Goal: Task Accomplishment & Management: Manage account settings

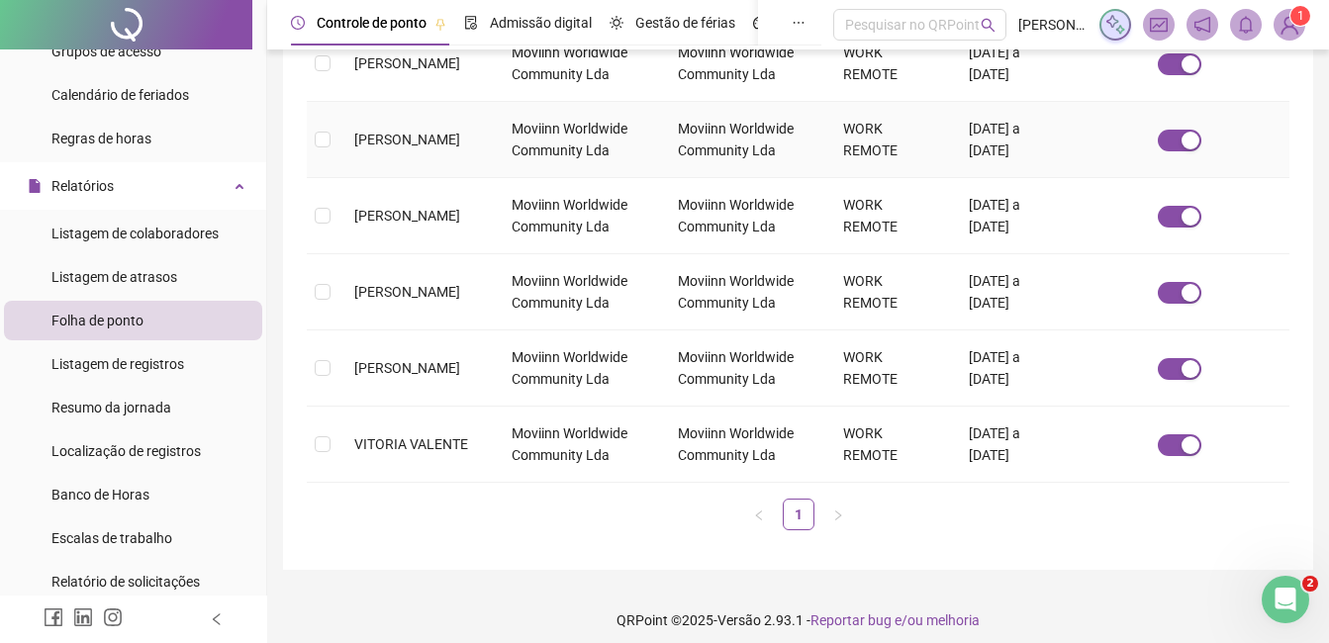
scroll to position [658, 0]
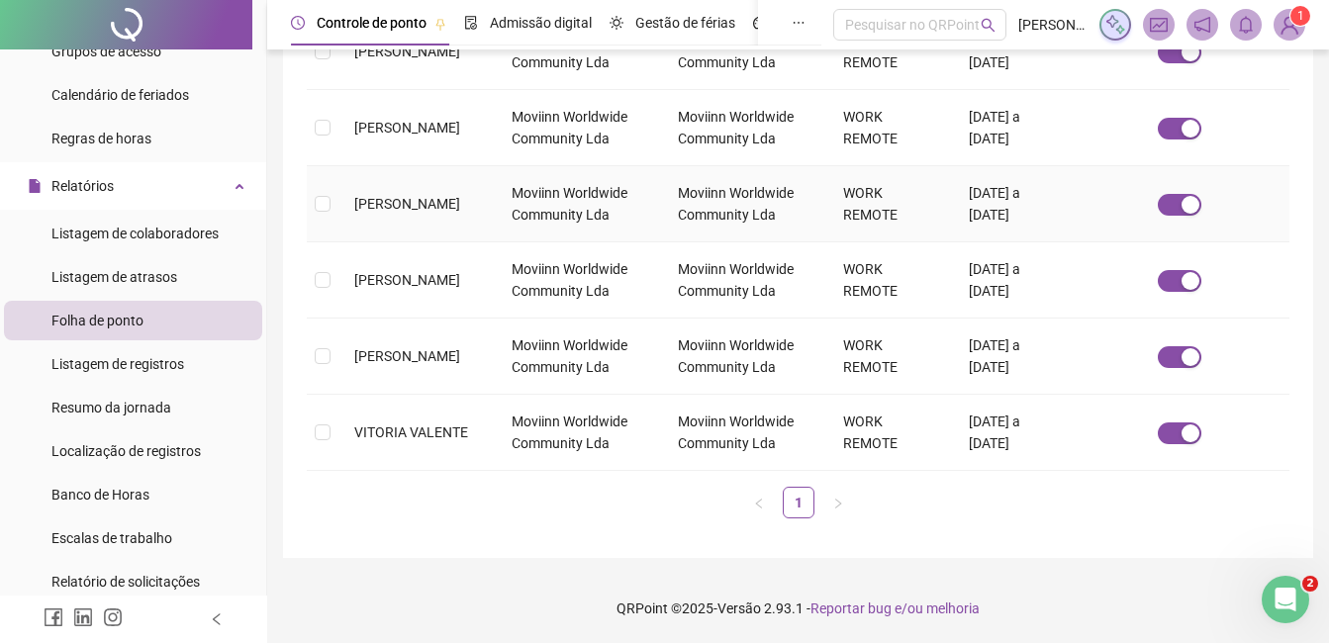
drag, startPoint x: 775, startPoint y: 176, endPoint x: 412, endPoint y: -73, distance: 440.6
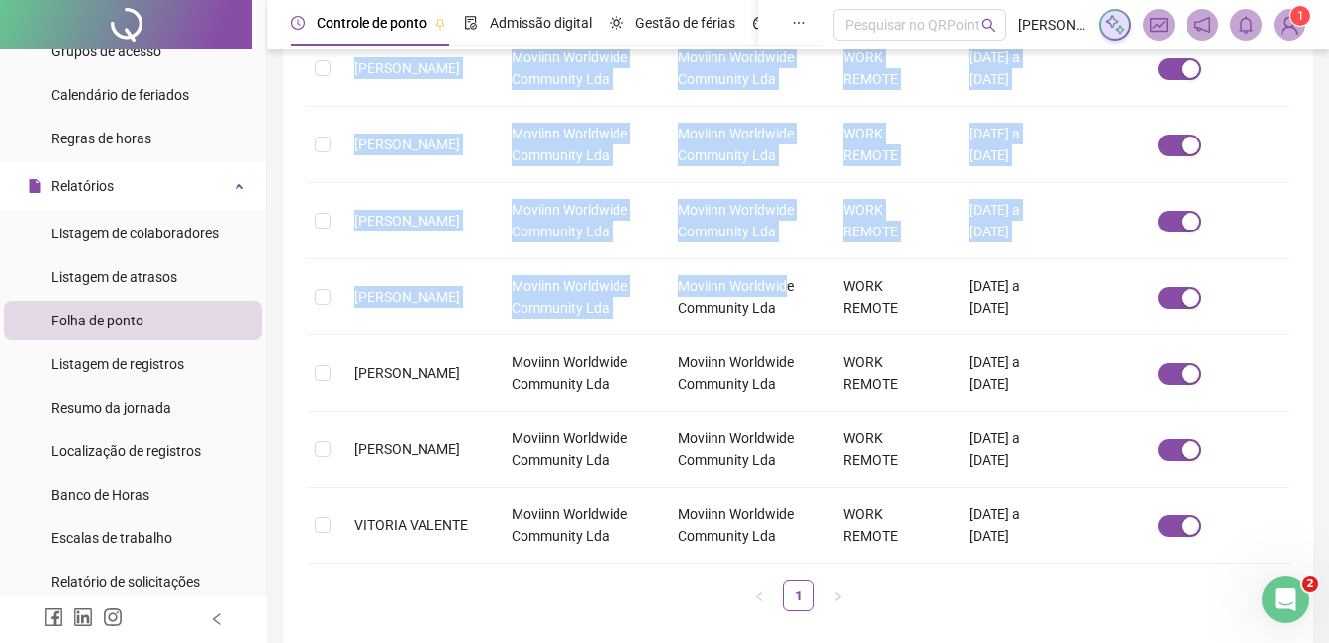
click at [1302, 27] on img at bounding box center [1290, 25] width 30 height 30
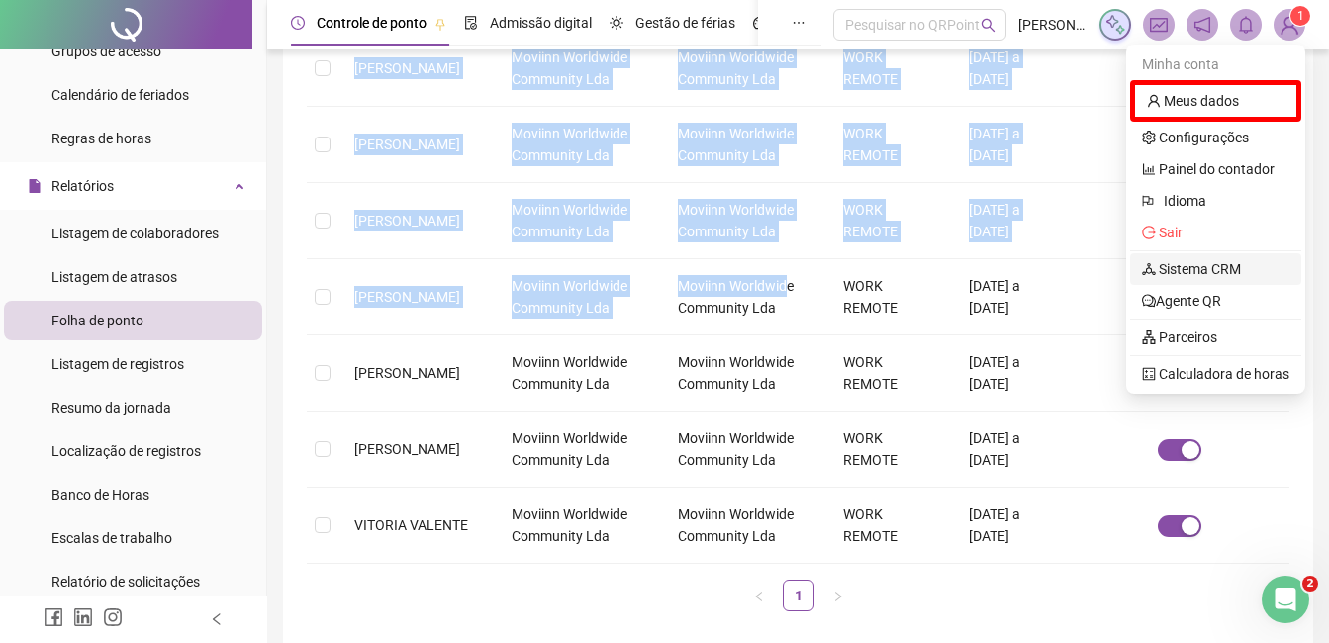
click at [1233, 271] on link "Sistema CRM" at bounding box center [1191, 269] width 99 height 16
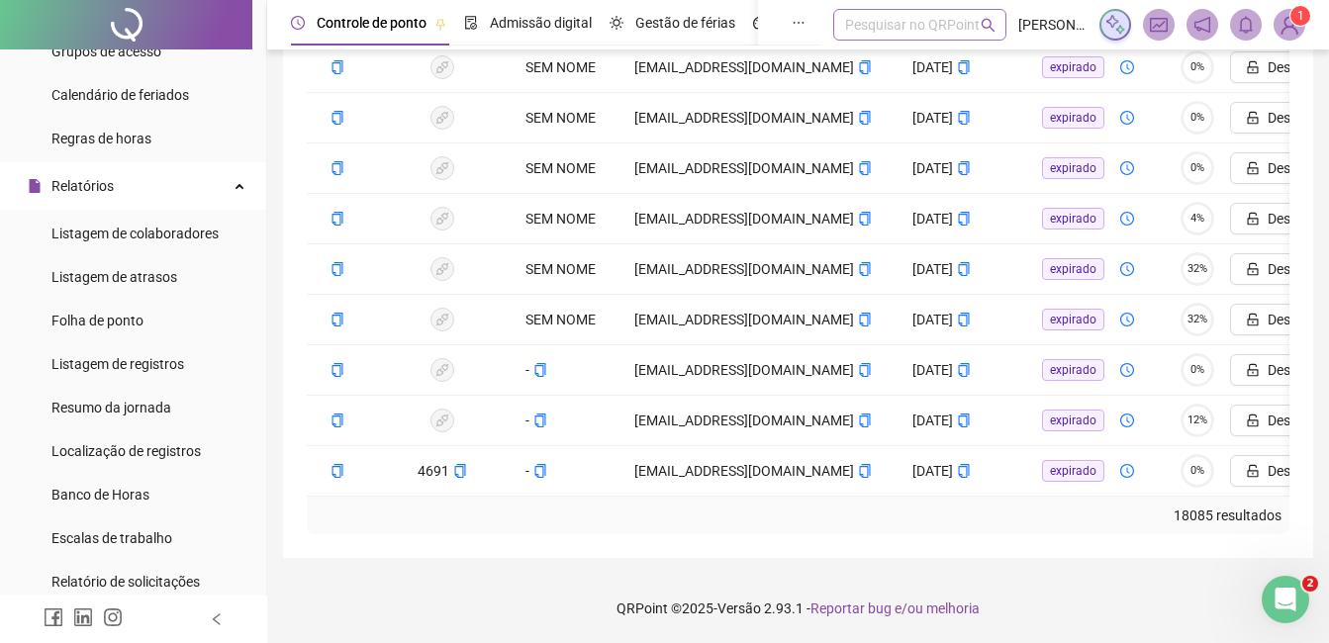
scroll to position [540, 0]
click at [1326, 71] on div "Controle de ponto Admissão digital Gestão de férias Painel do DP Folha de pagam…" at bounding box center [798, 58] width 1062 height 1169
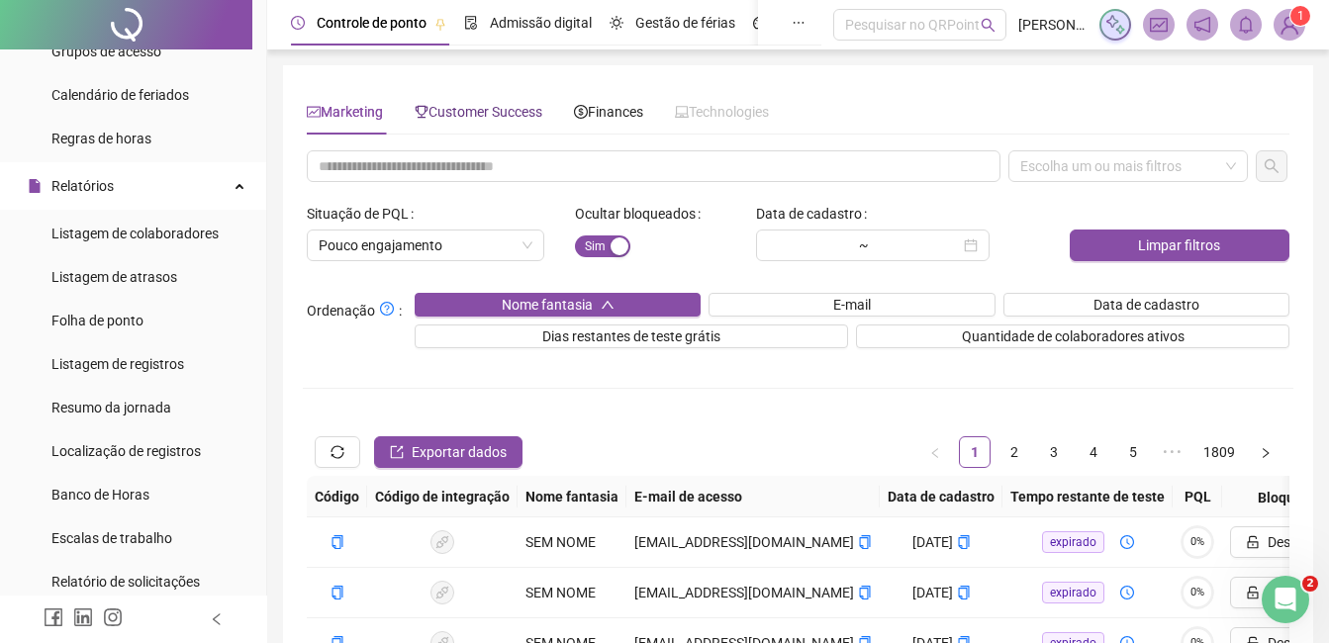
click at [528, 105] on span "Customer Success" at bounding box center [479, 112] width 128 height 16
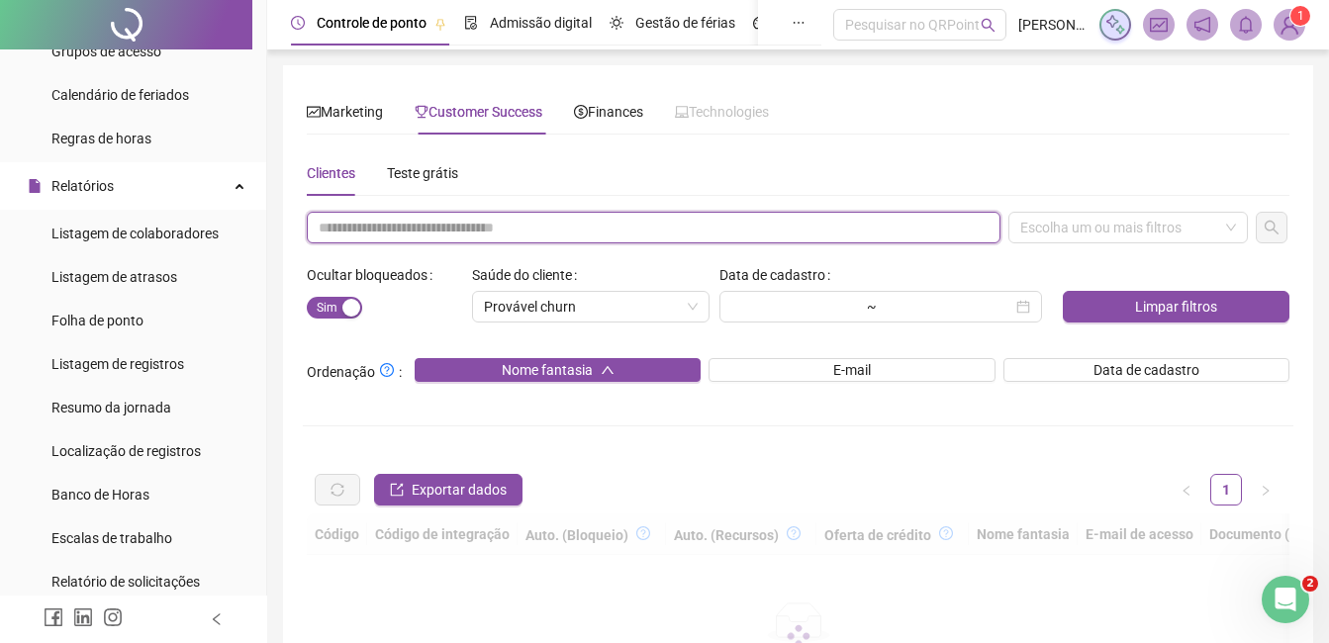
click at [410, 236] on input "text" at bounding box center [654, 228] width 694 height 32
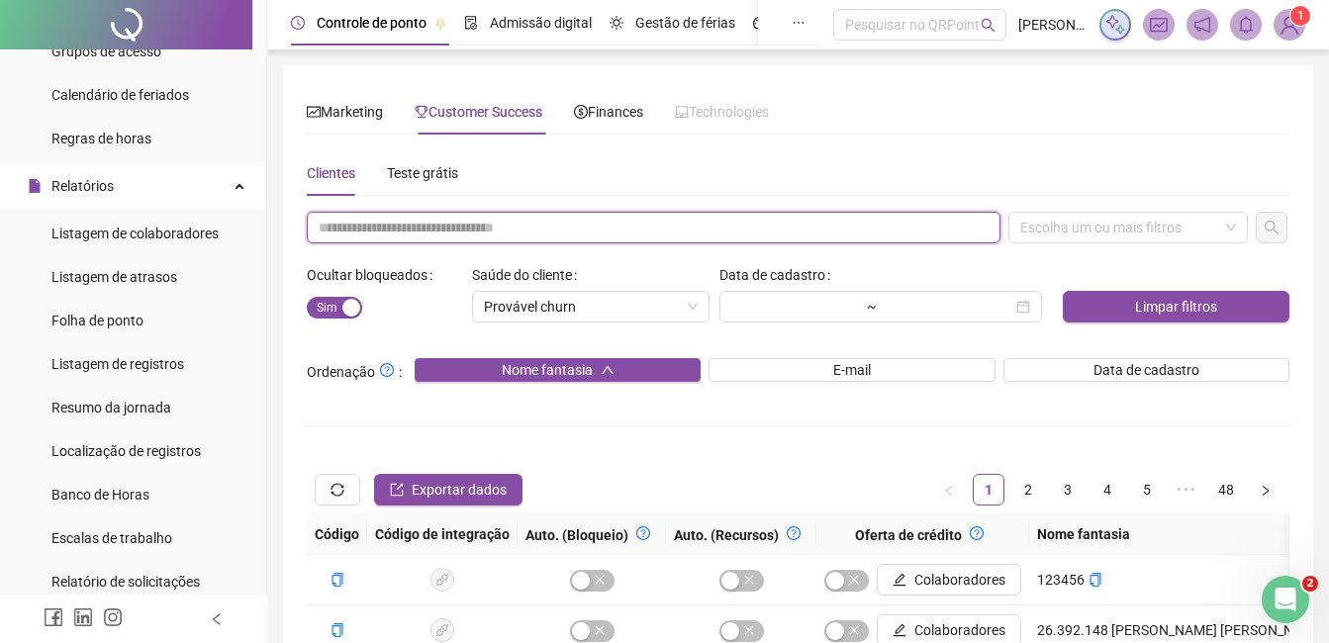
paste input "**********"
type input "**********"
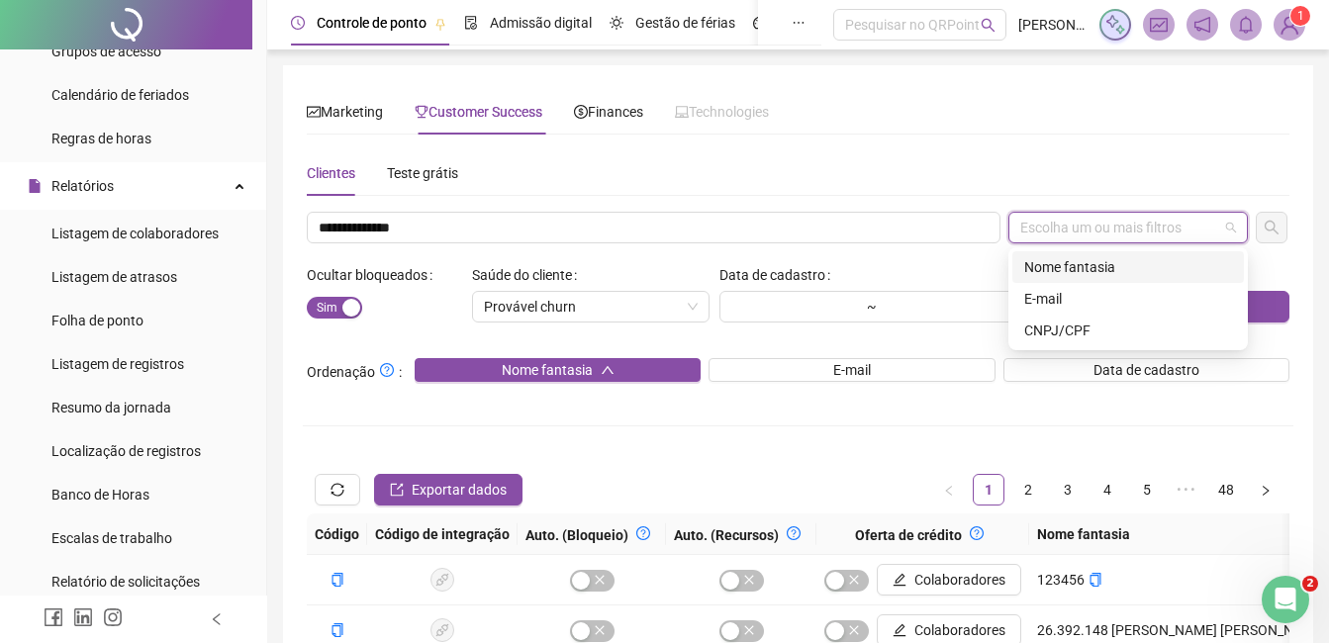
click at [1022, 221] on input "search" at bounding box center [1022, 228] width 4 height 15
click at [1069, 329] on div "CNPJ/CPF" at bounding box center [1128, 331] width 208 height 22
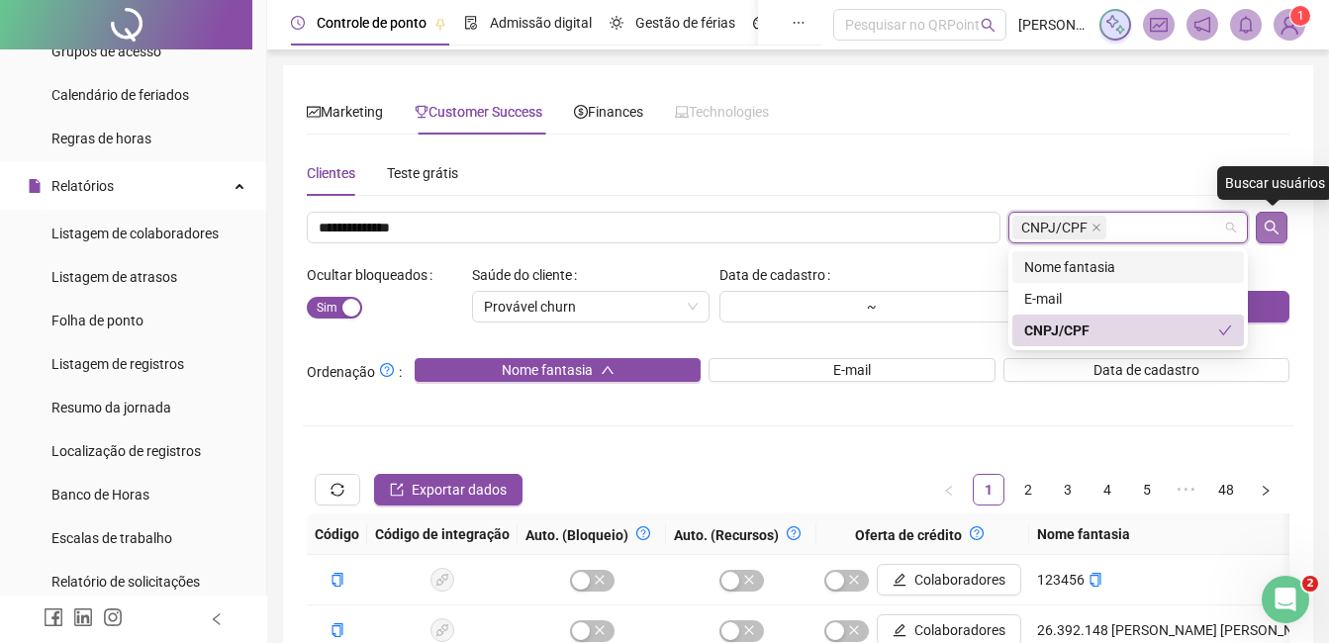
click at [1270, 228] on icon "search" at bounding box center [1272, 228] width 16 height 16
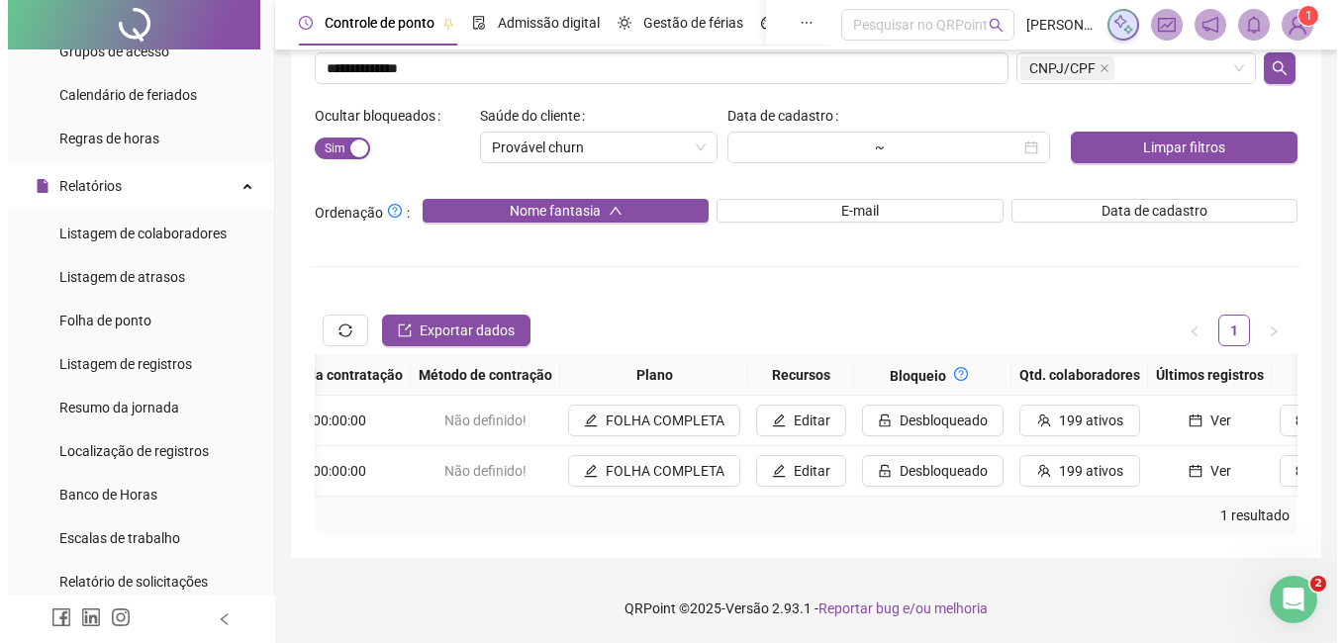
scroll to position [0, 2079]
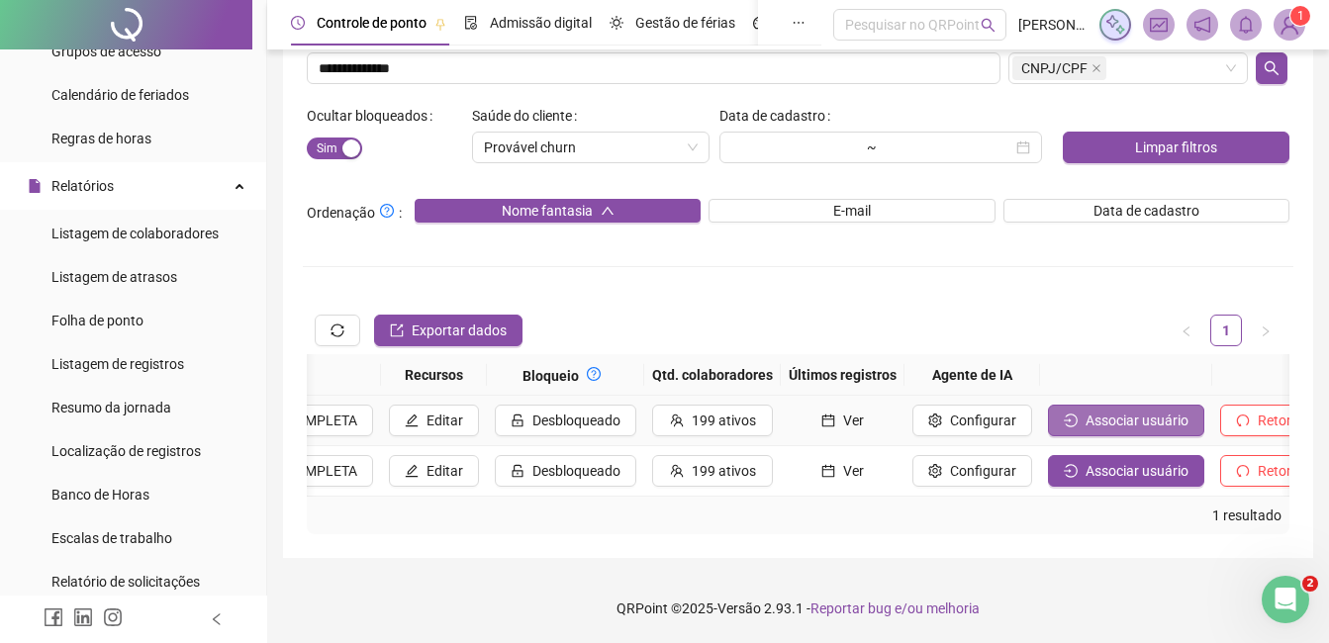
click at [1086, 410] on span "Associar usuário" at bounding box center [1137, 421] width 103 height 22
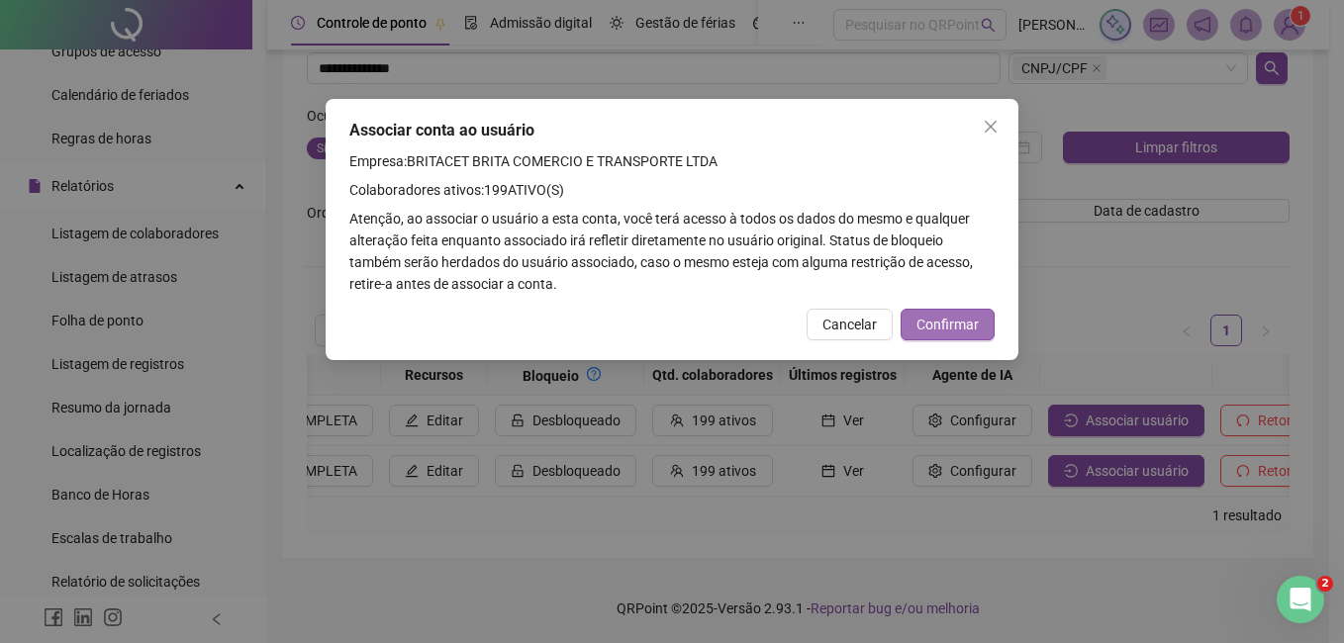
click at [937, 328] on span "Confirmar" at bounding box center [947, 325] width 62 height 22
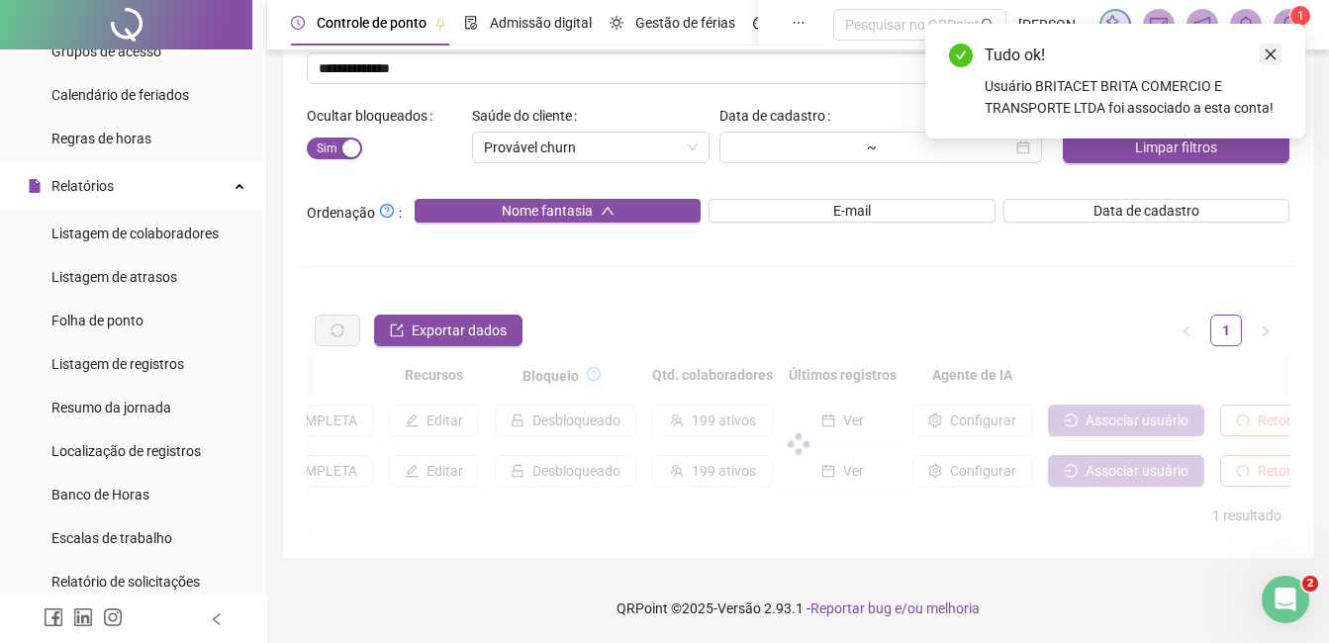
click at [1271, 56] on icon "close" at bounding box center [1271, 55] width 14 height 14
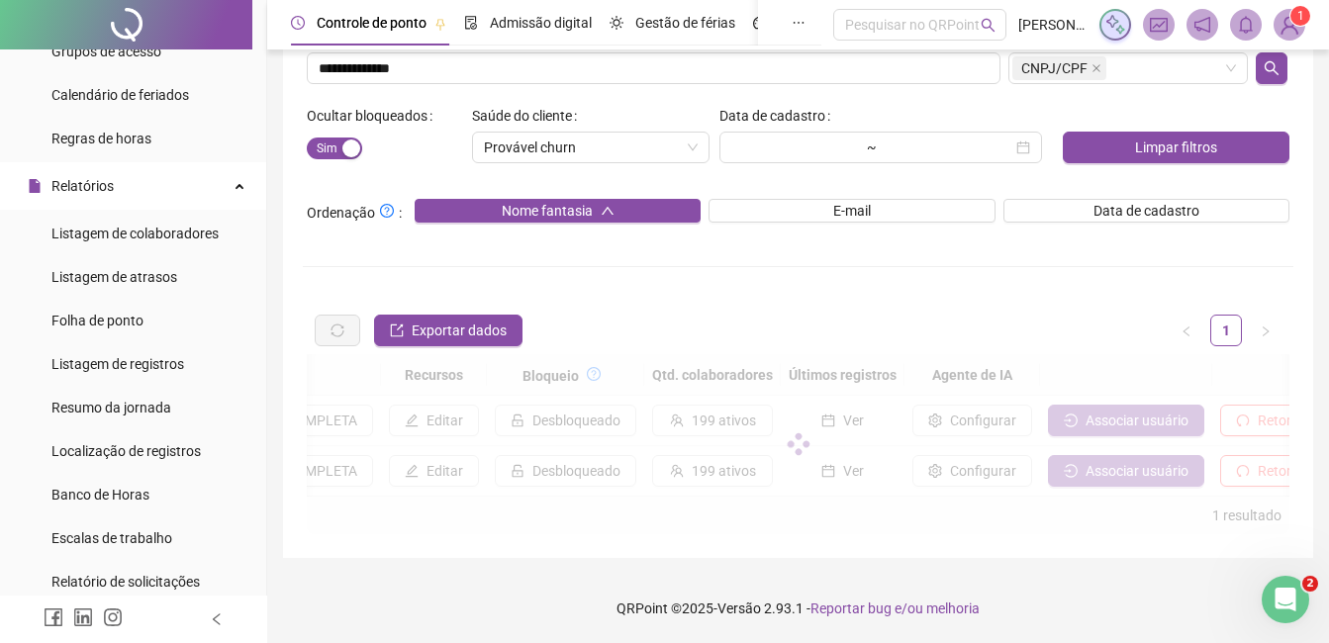
click at [1293, 27] on img at bounding box center [1290, 25] width 30 height 30
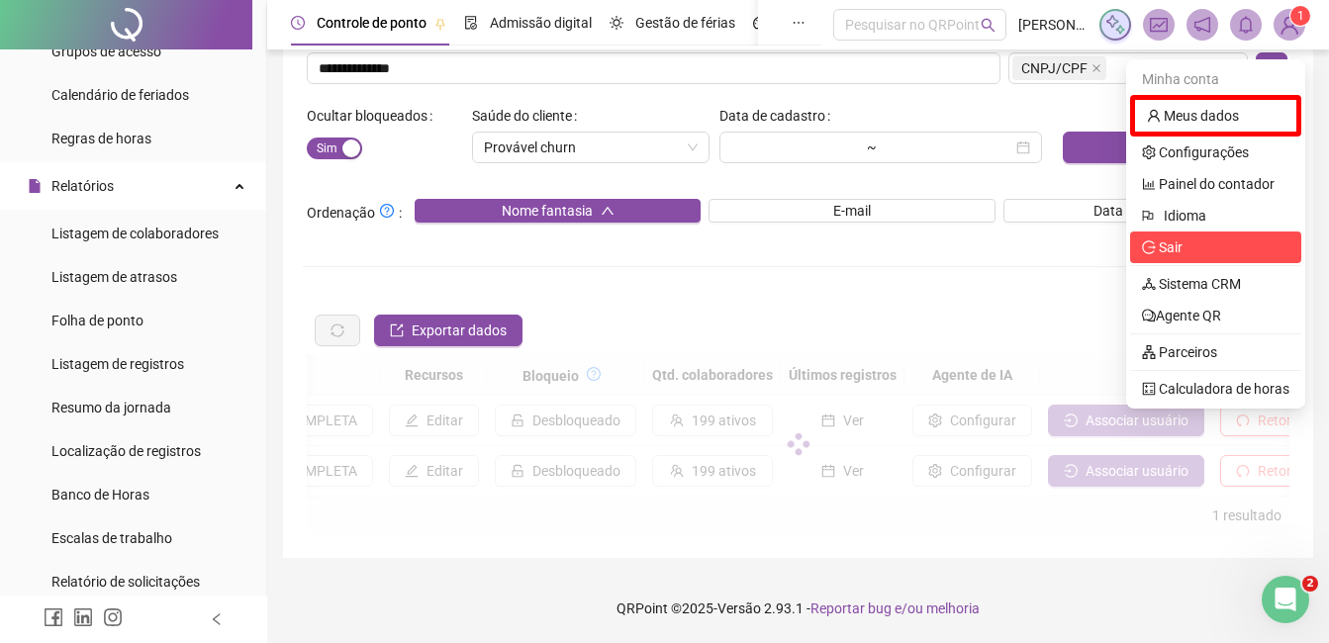
click at [1171, 240] on span "Sair" at bounding box center [1171, 248] width 24 height 16
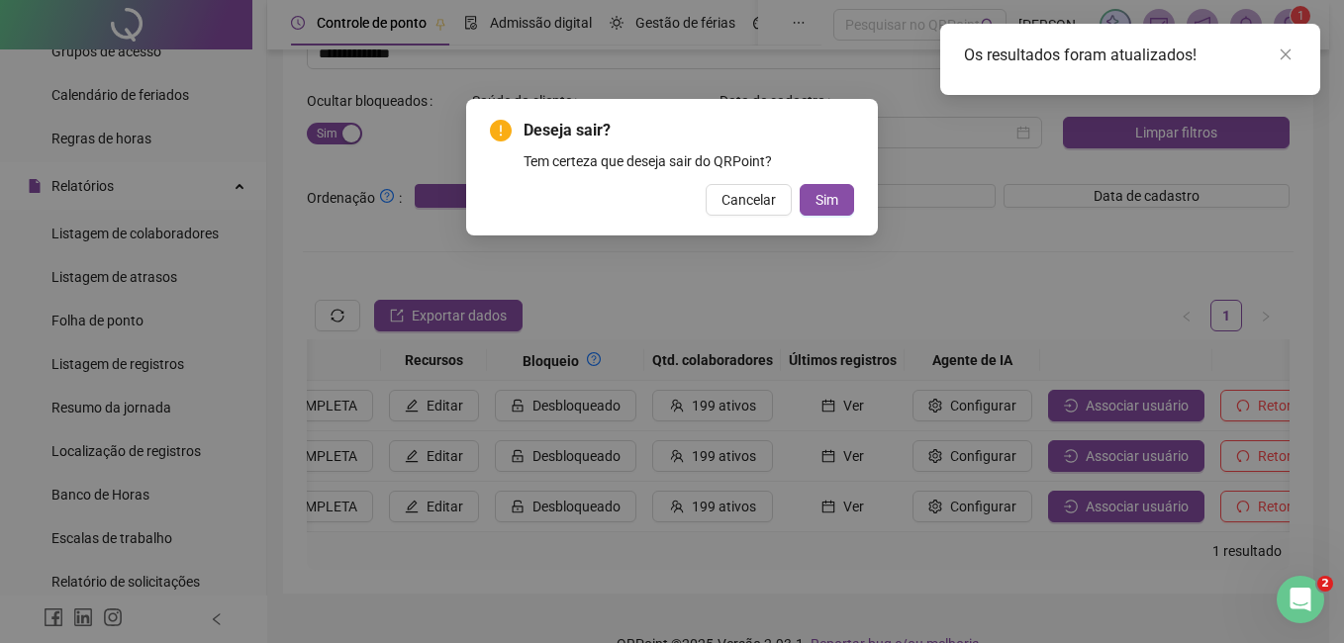
click at [800, 184] on button "Sim" at bounding box center [827, 200] width 54 height 32
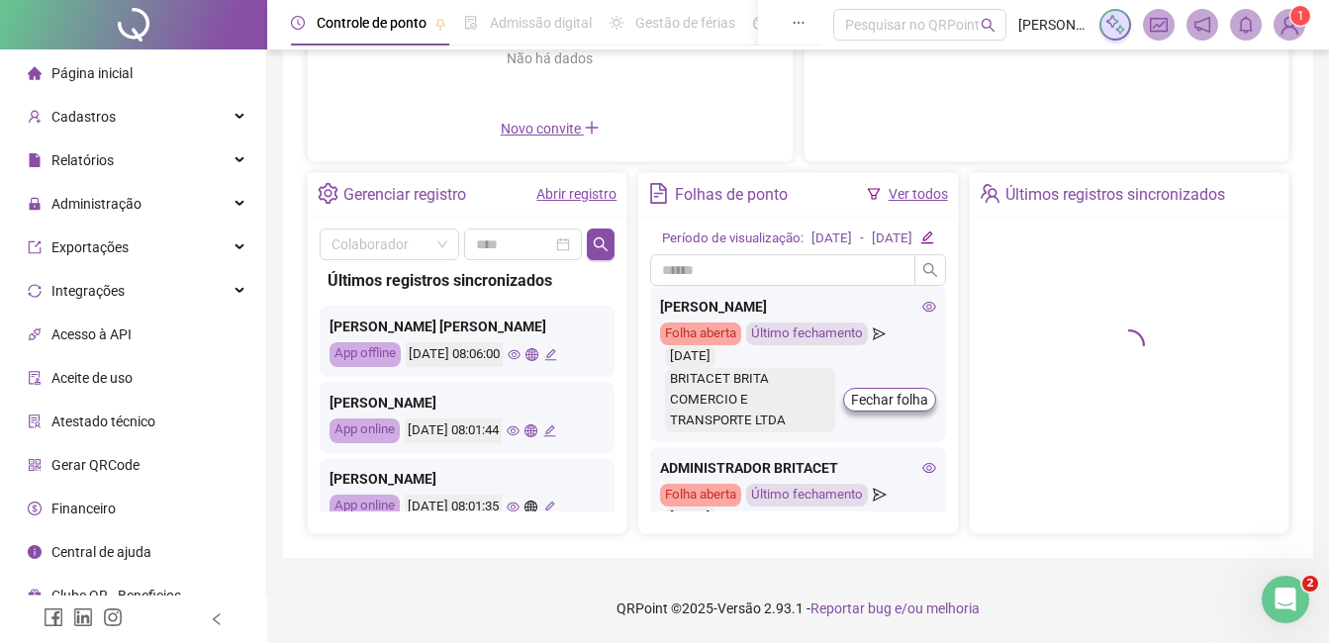
scroll to position [332, 0]
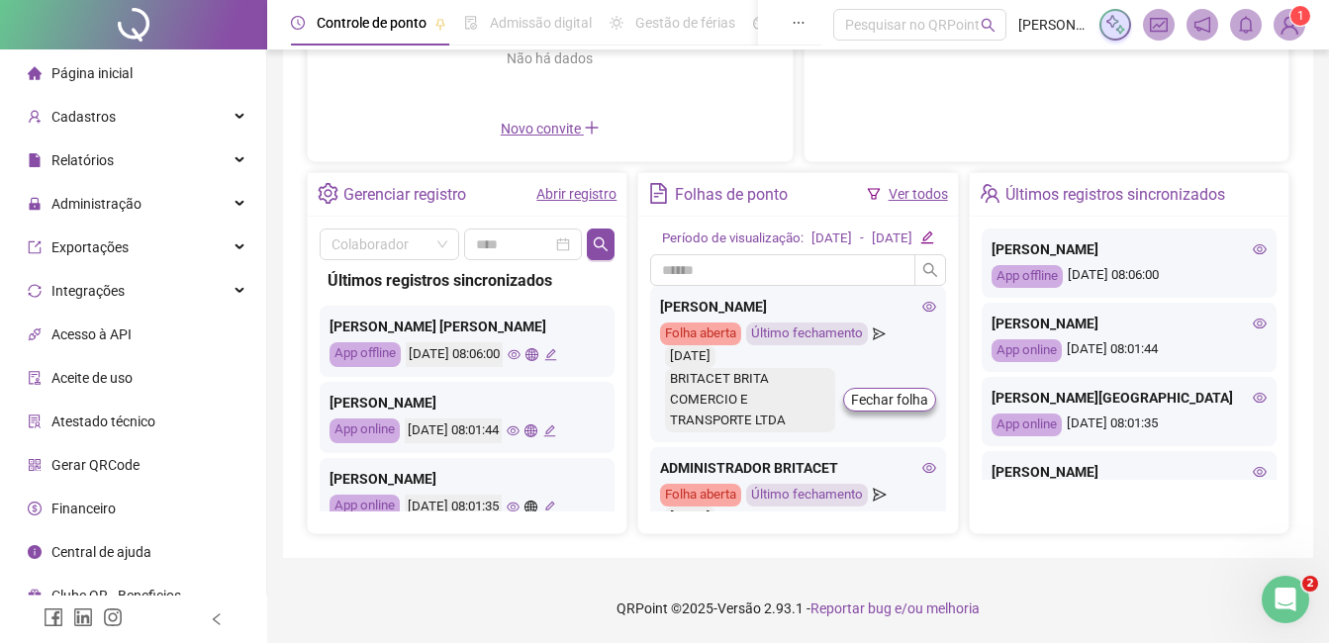
click at [1280, 20] on img at bounding box center [1290, 25] width 30 height 30
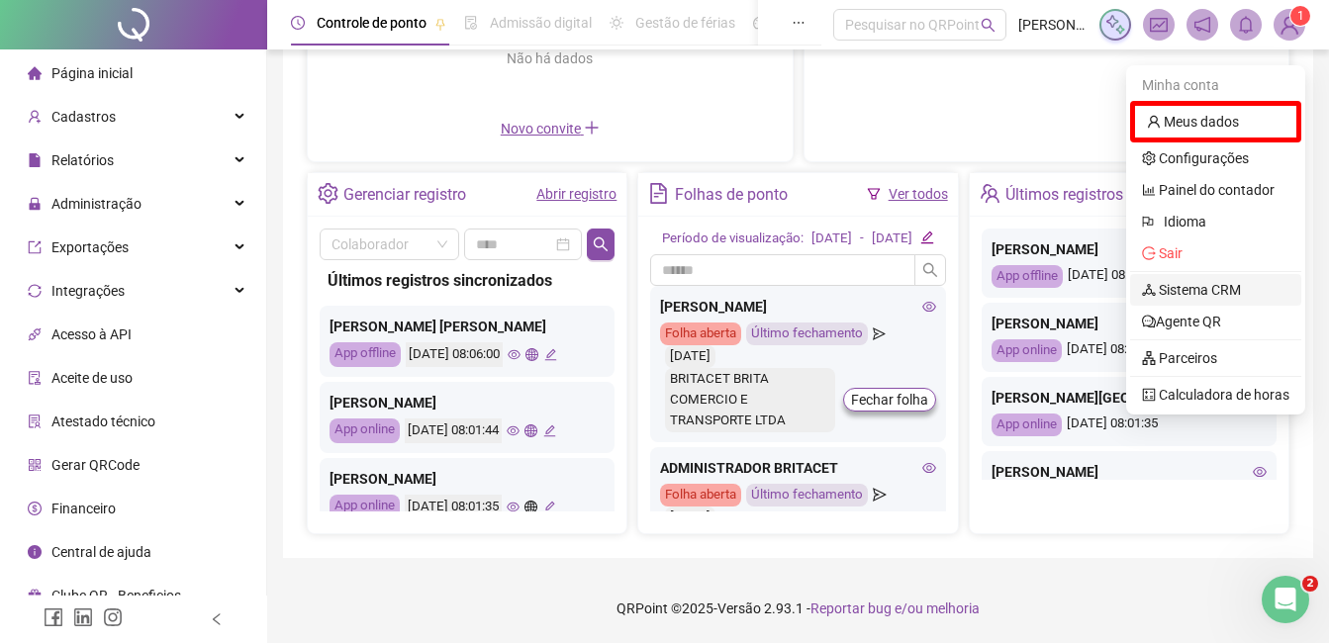
click at [1241, 282] on link "Sistema CRM" at bounding box center [1191, 290] width 99 height 16
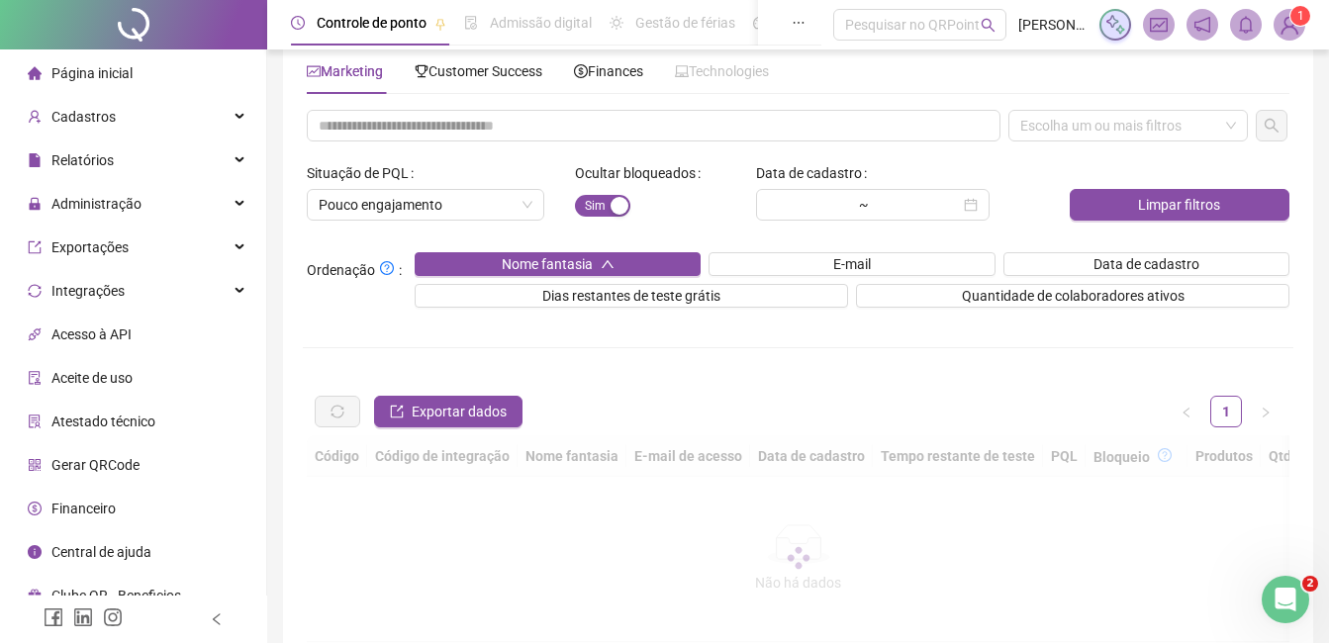
scroll to position [194, 0]
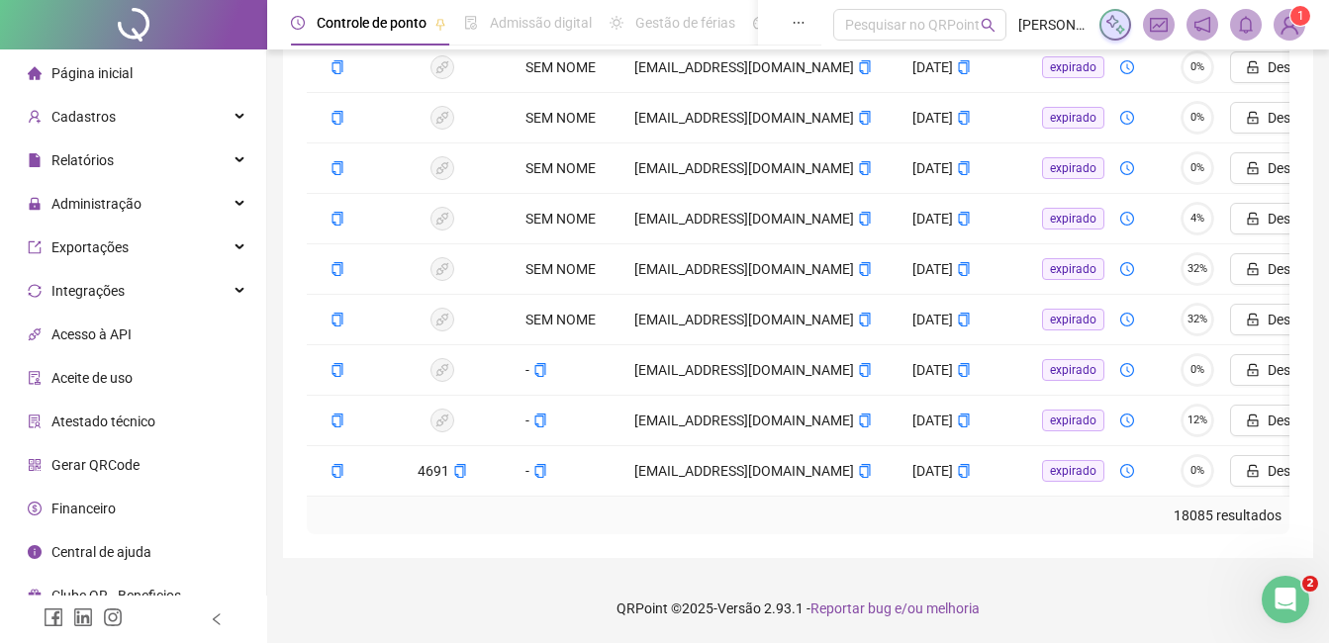
drag, startPoint x: 76, startPoint y: 109, endPoint x: 478, endPoint y: -61, distance: 436.4
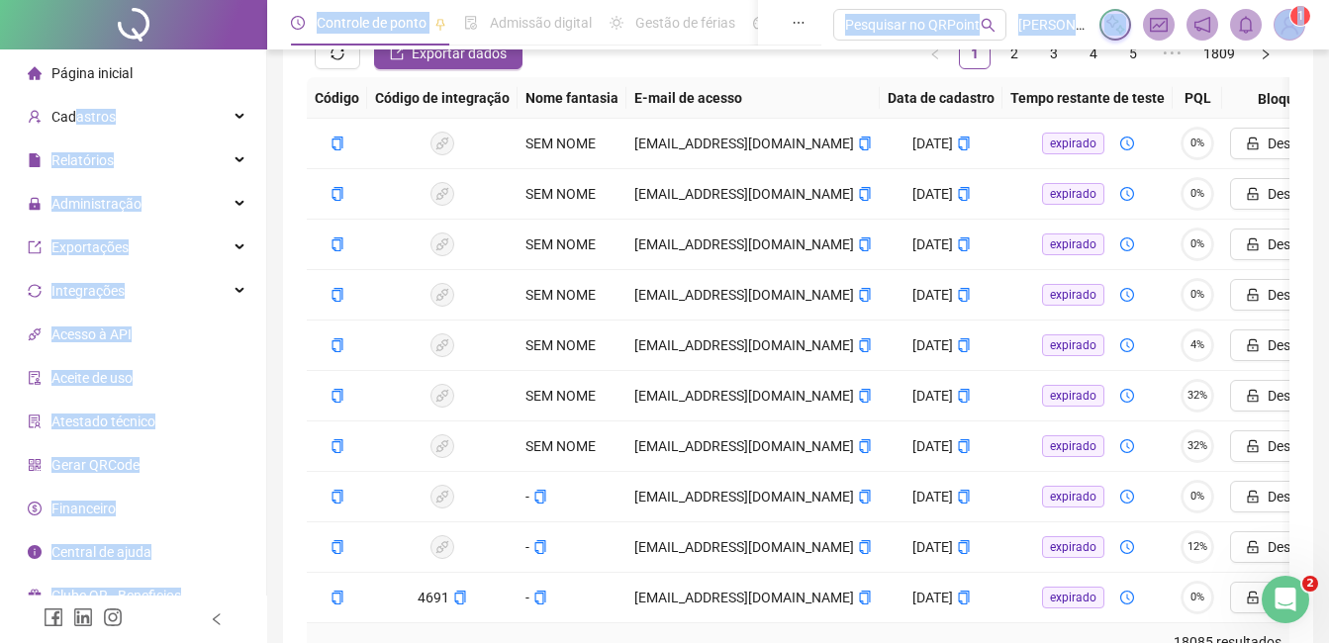
scroll to position [540, 0]
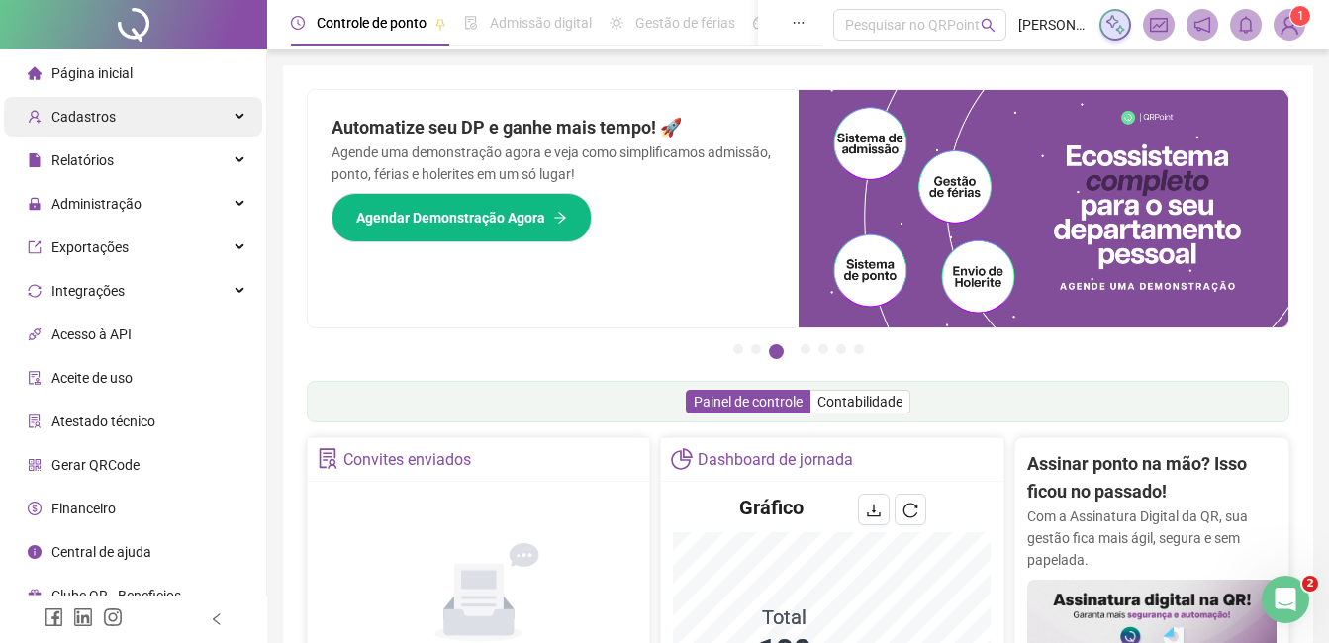
click at [156, 123] on div "Cadastros" at bounding box center [133, 117] width 258 height 40
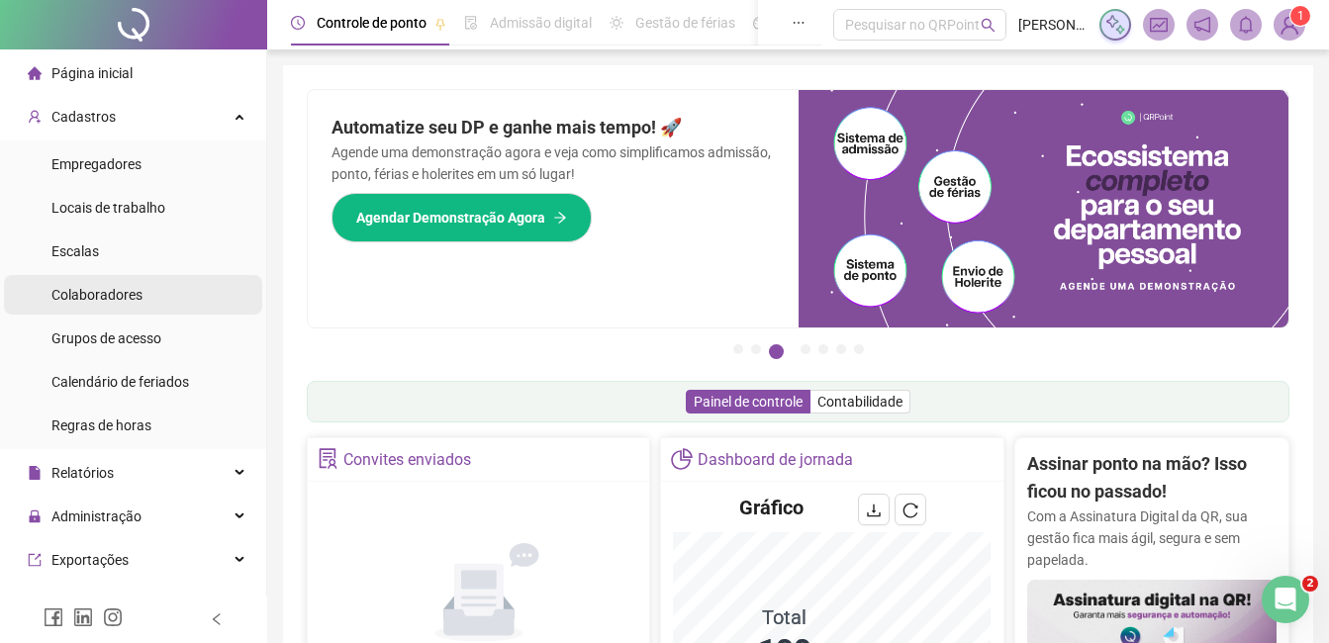
click at [156, 284] on li "Colaboradores" at bounding box center [133, 295] width 258 height 40
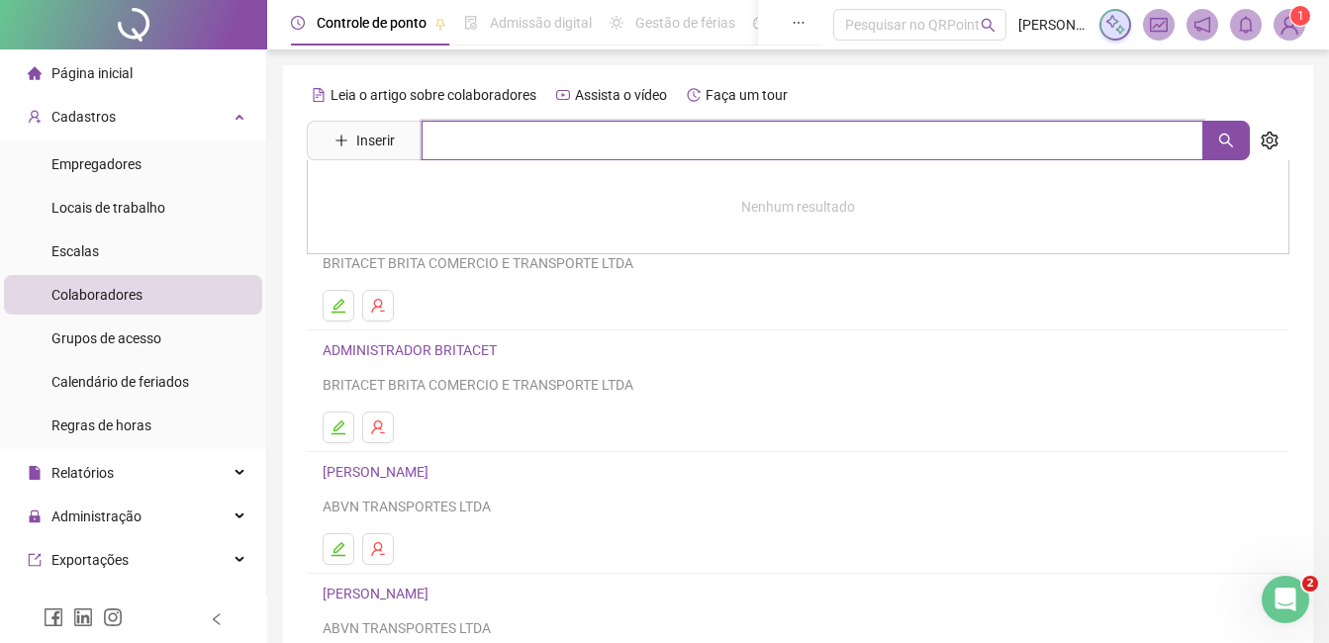
click at [453, 155] on input "text" at bounding box center [813, 141] width 782 height 40
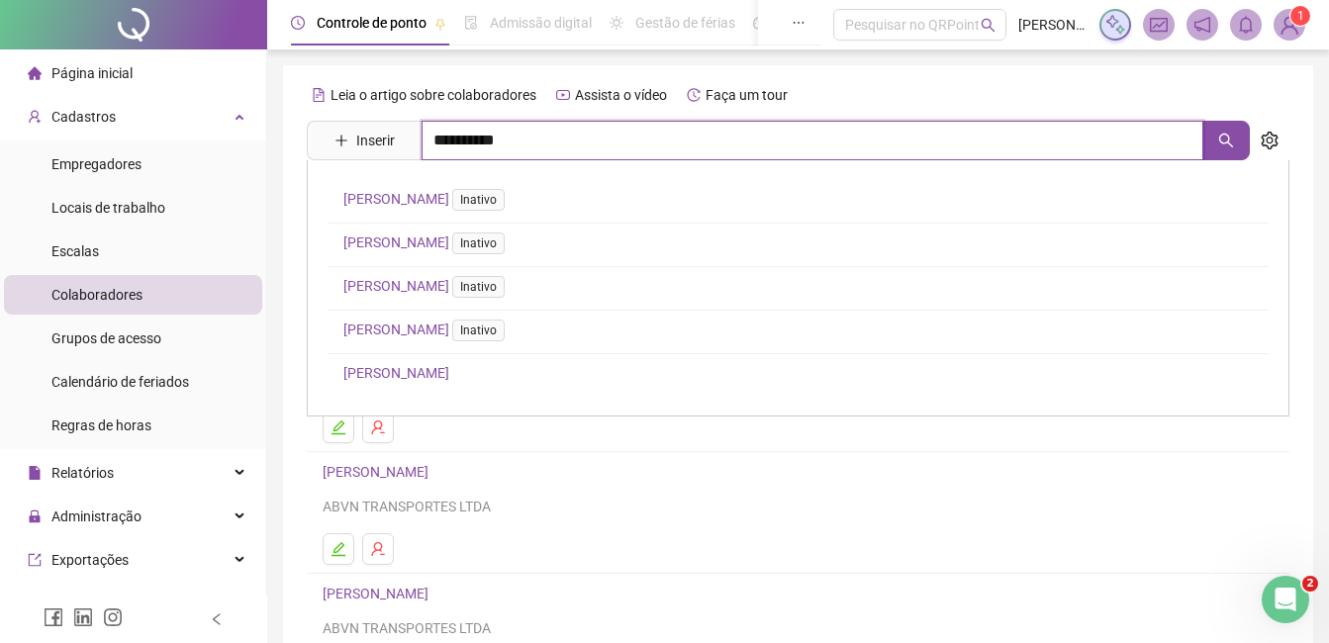
type input "**********"
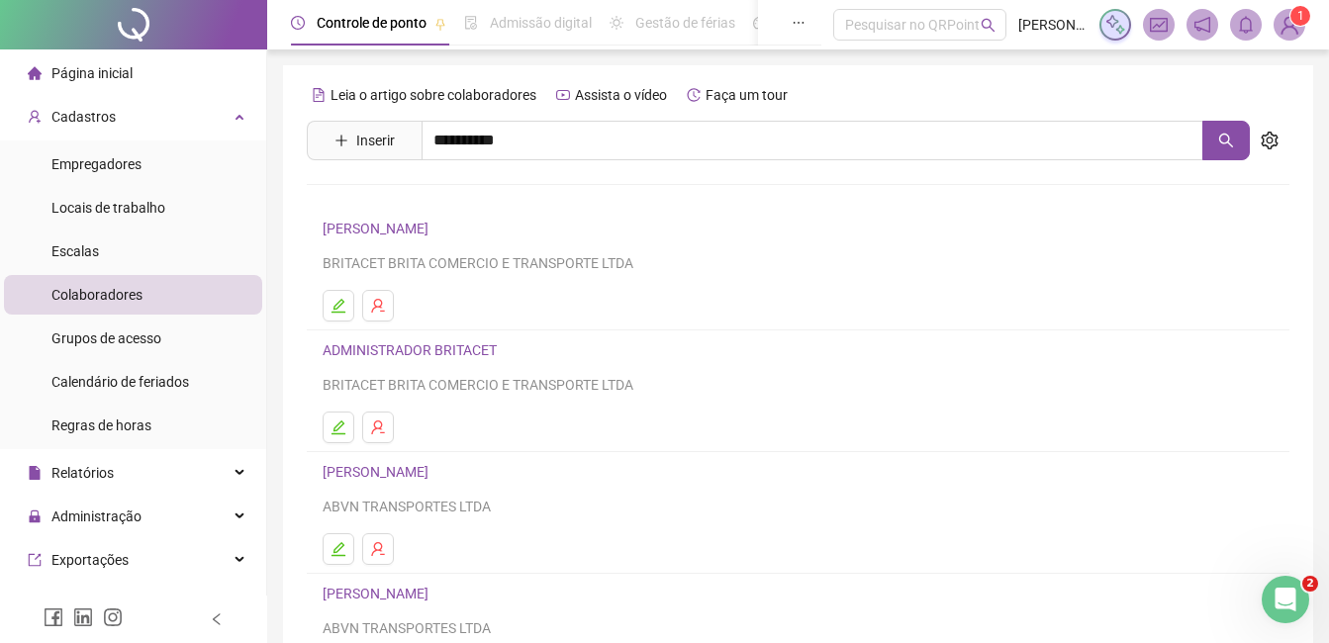
click at [501, 204] on link "JOSE FERREIRA LIMA DO VALE" at bounding box center [424, 199] width 163 height 16
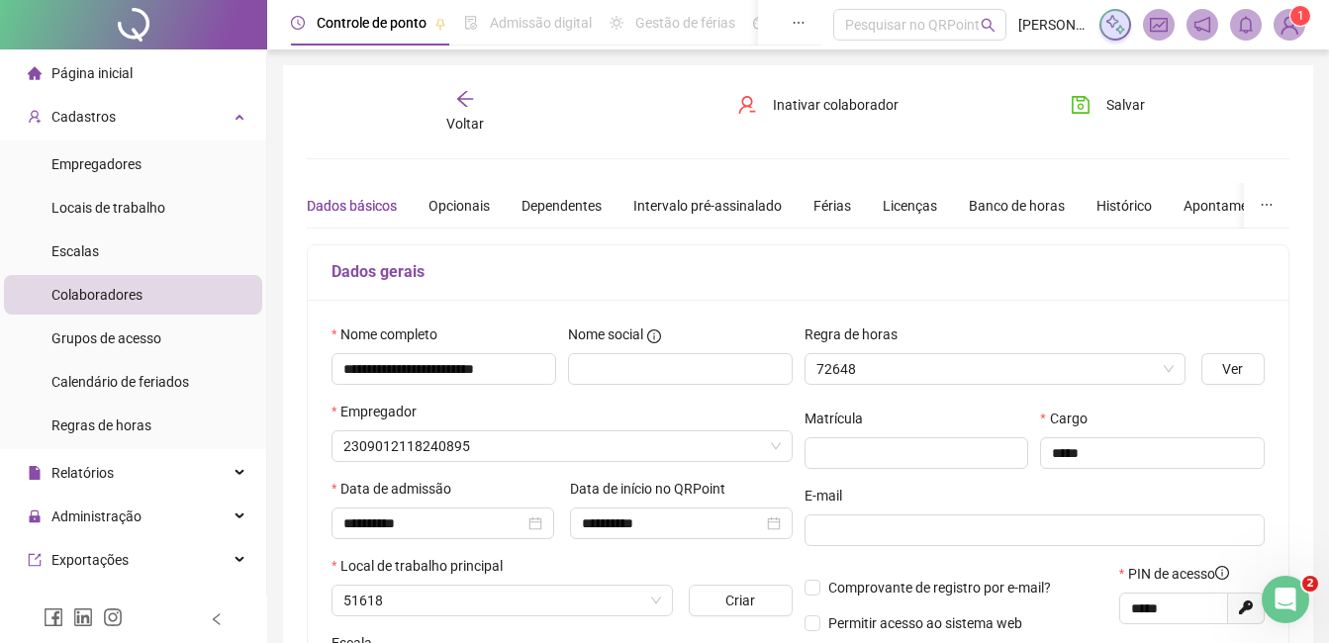
type input "**********"
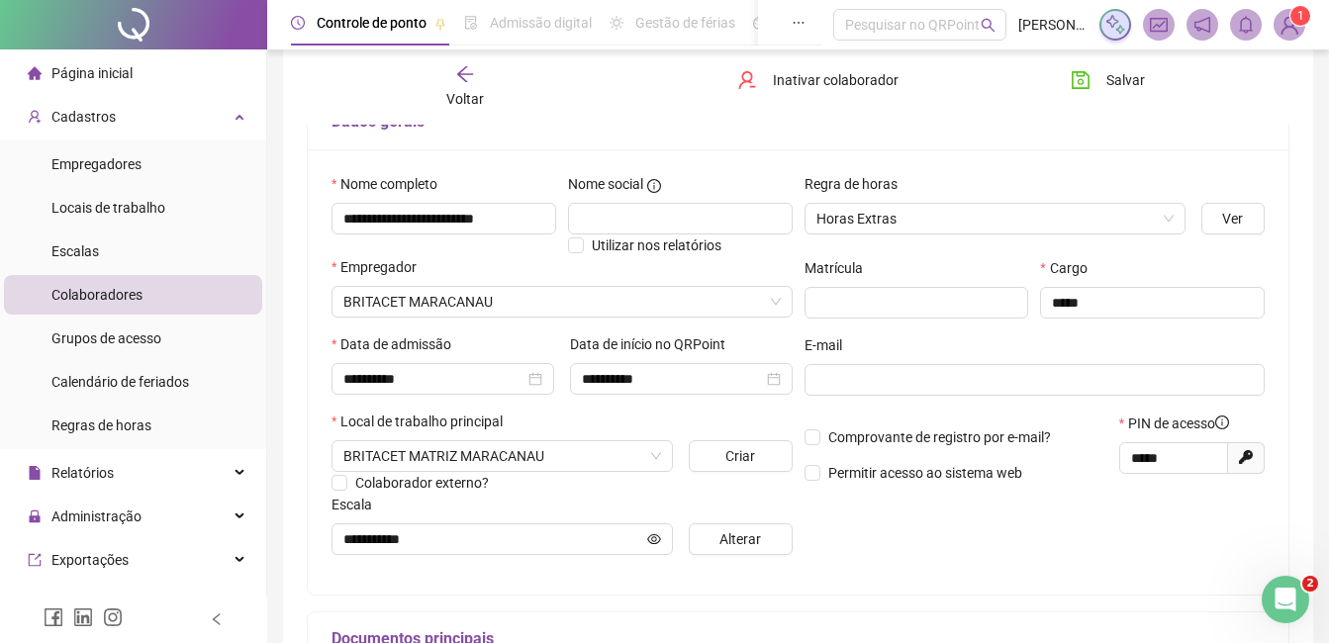
scroll to position [151, 0]
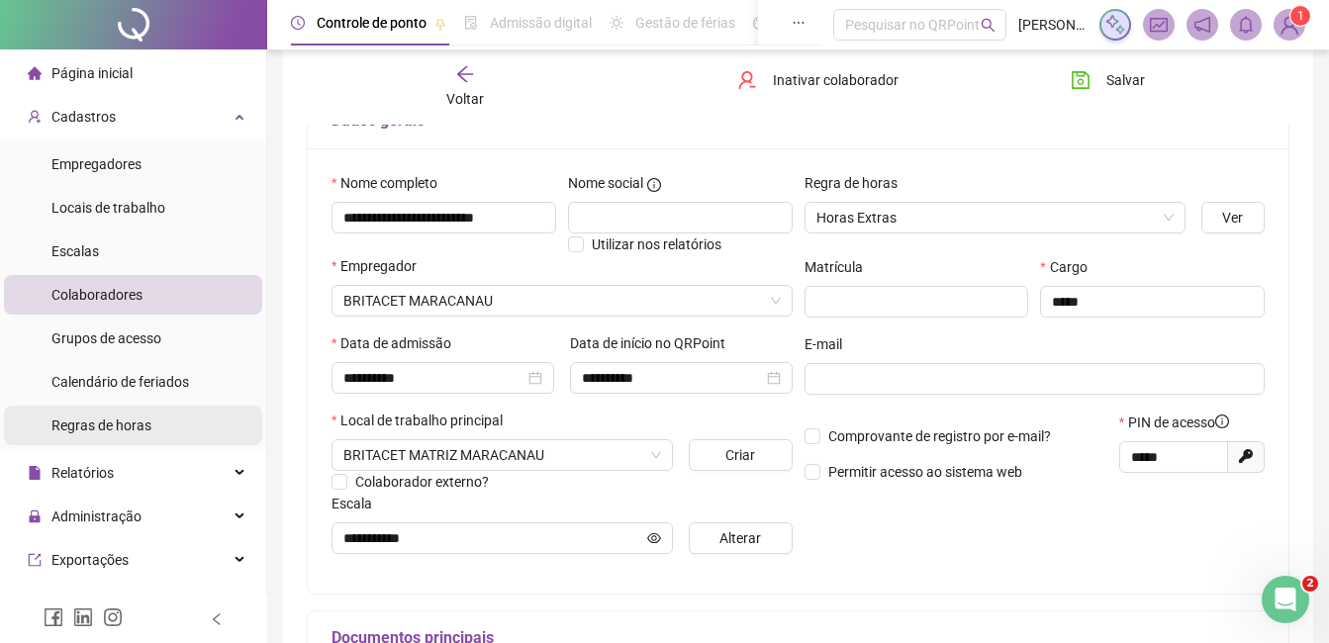
click at [132, 419] on span "Regras de horas" at bounding box center [101, 426] width 100 height 16
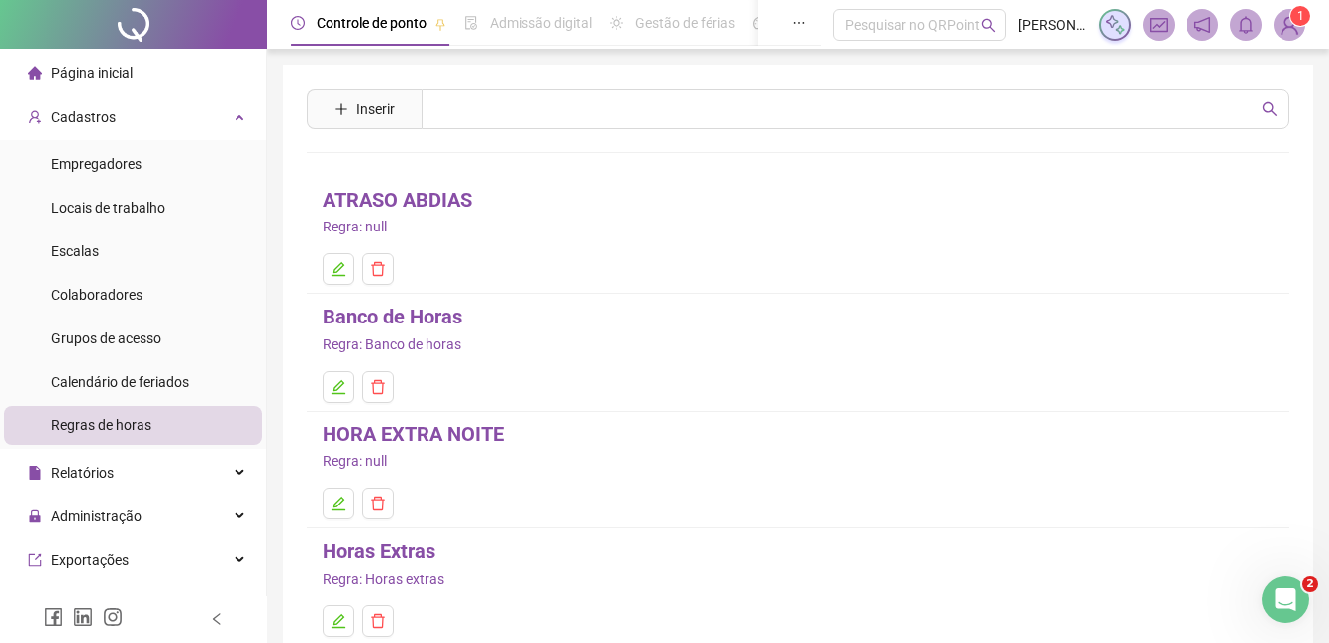
click at [409, 554] on link "Horas Extras" at bounding box center [379, 551] width 113 height 31
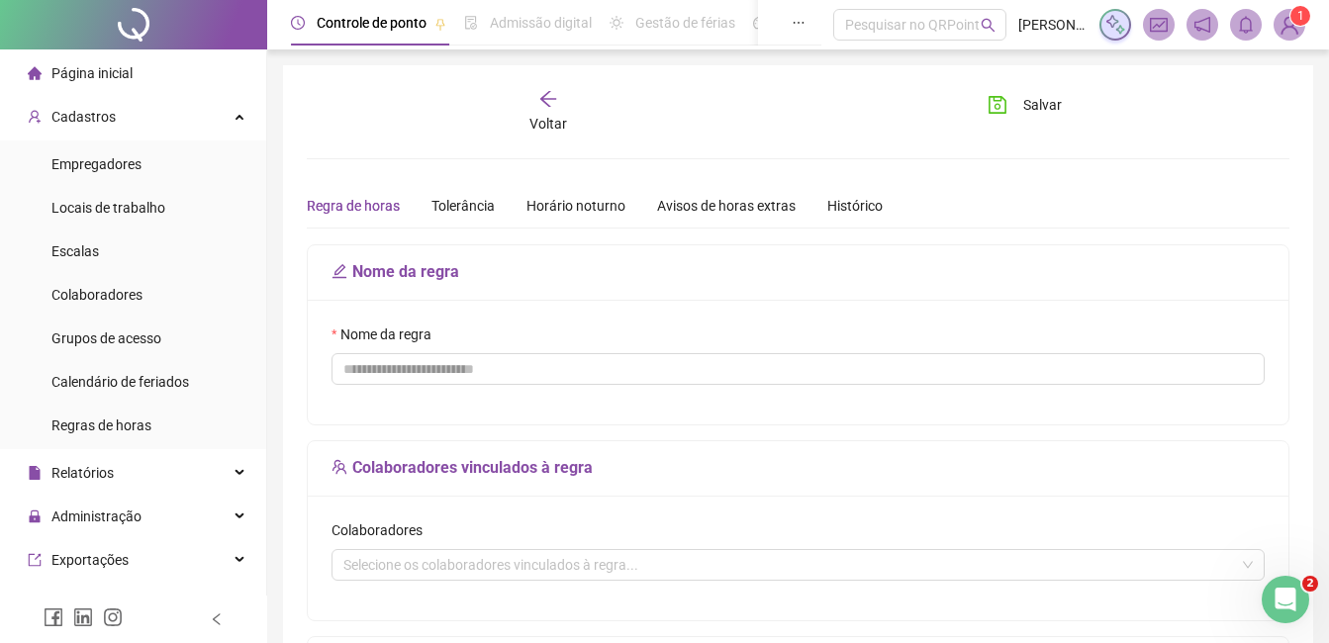
type input "**********"
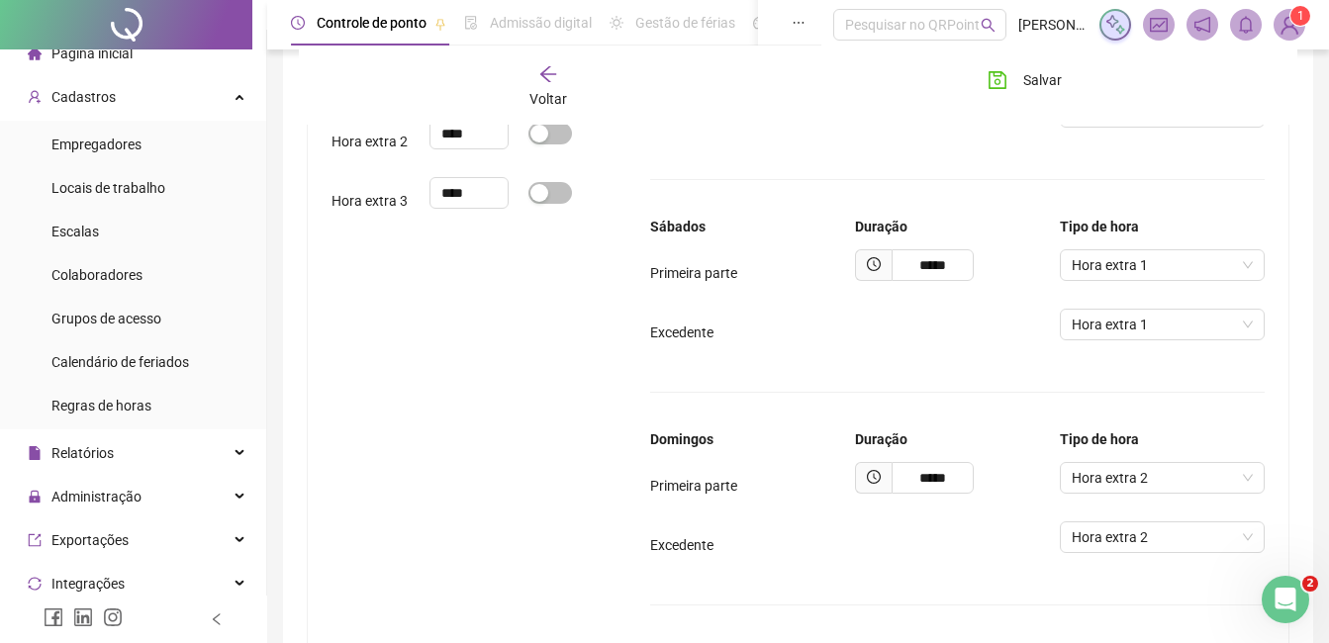
scroll to position [2151, 0]
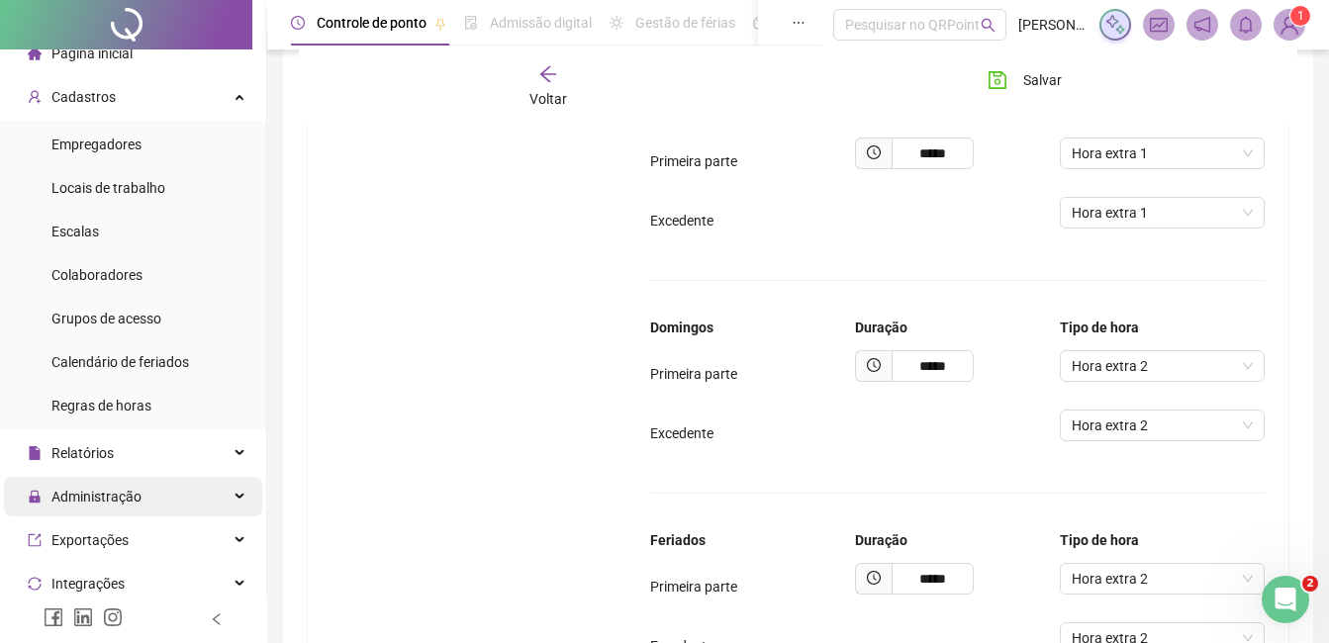
click at [113, 501] on span "Administração" at bounding box center [96, 497] width 90 height 16
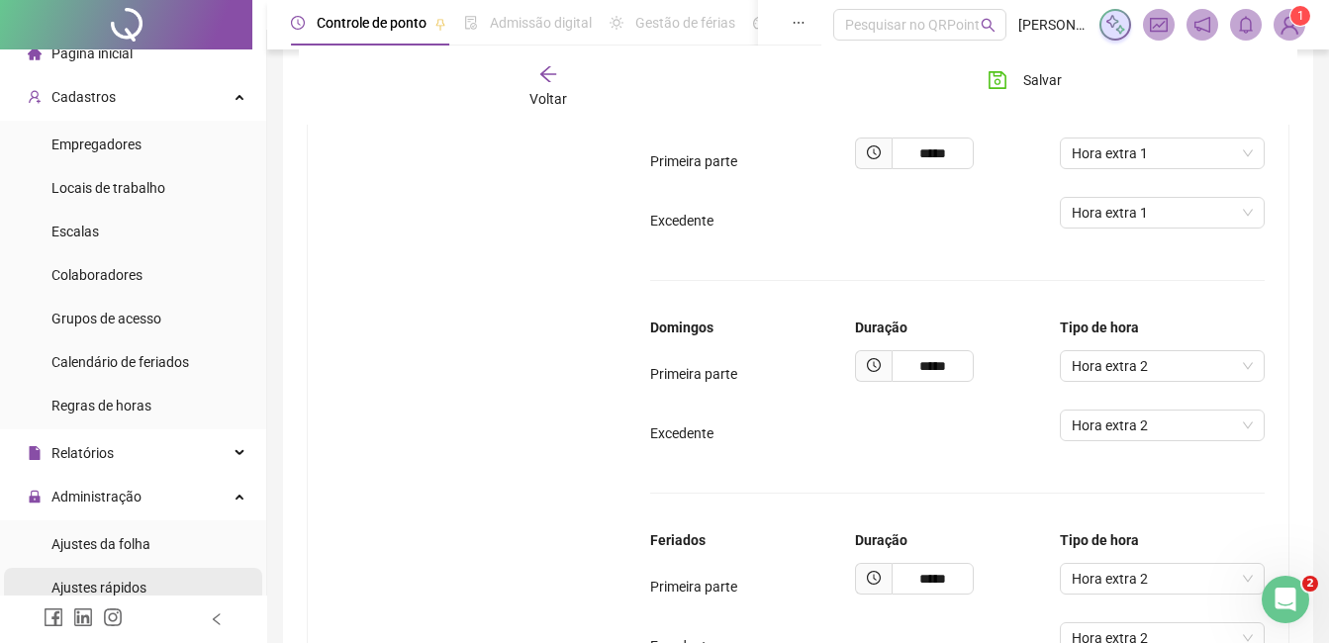
click at [117, 577] on div "Ajustes rápidos" at bounding box center [98, 588] width 95 height 40
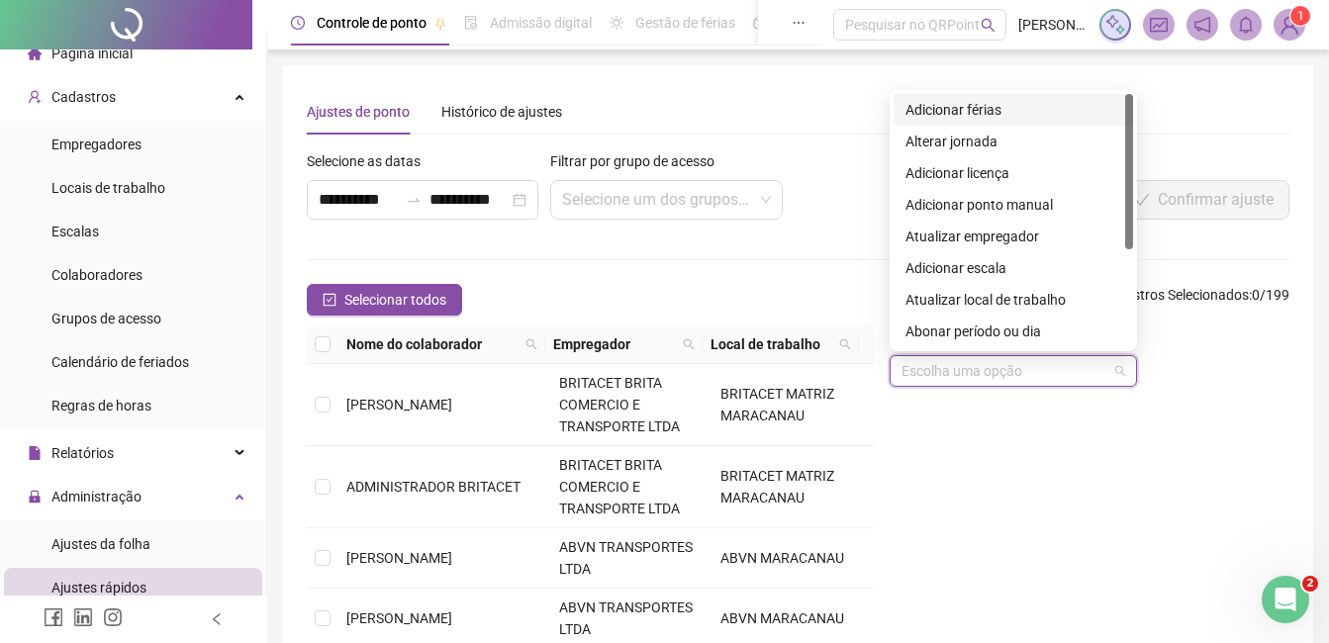
click at [982, 362] on input "search" at bounding box center [1005, 371] width 206 height 30
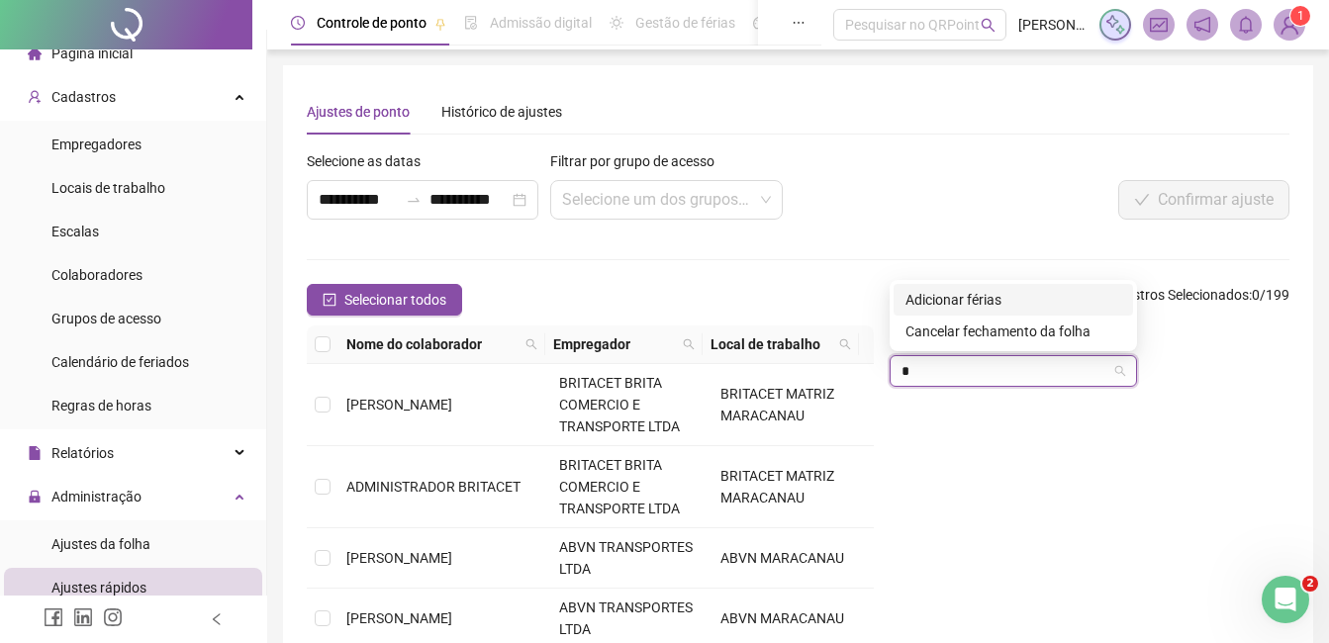
type input "*"
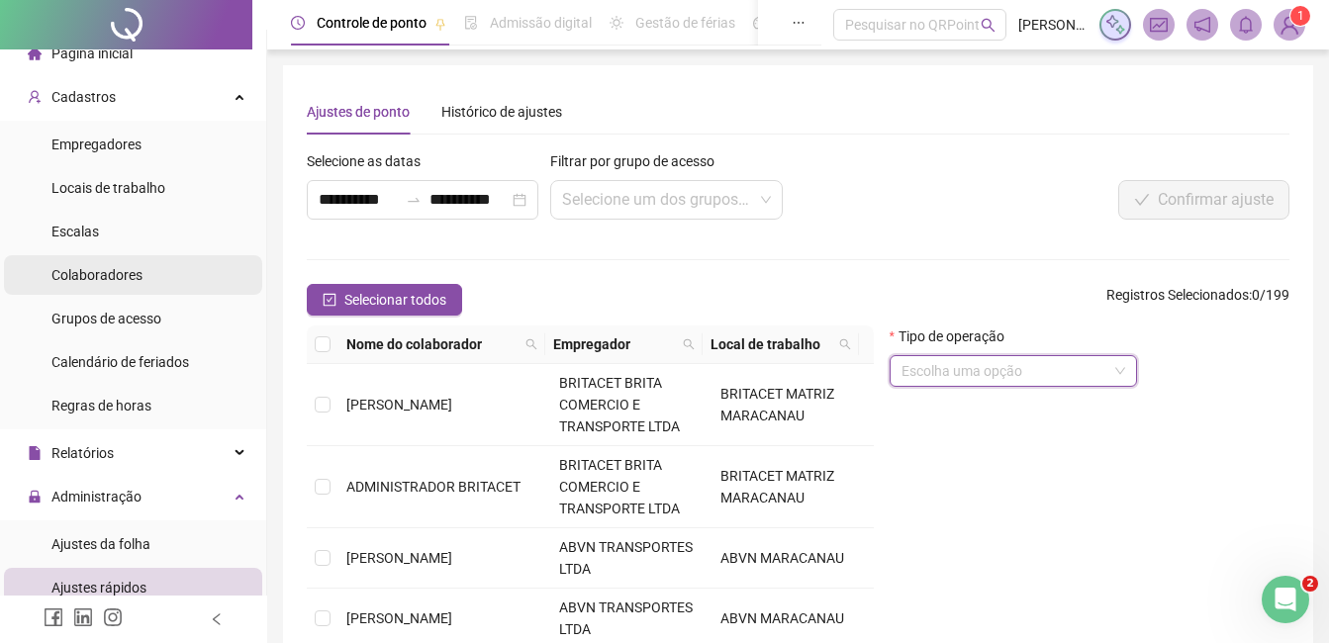
click at [155, 271] on li "Colaboradores" at bounding box center [133, 275] width 258 height 40
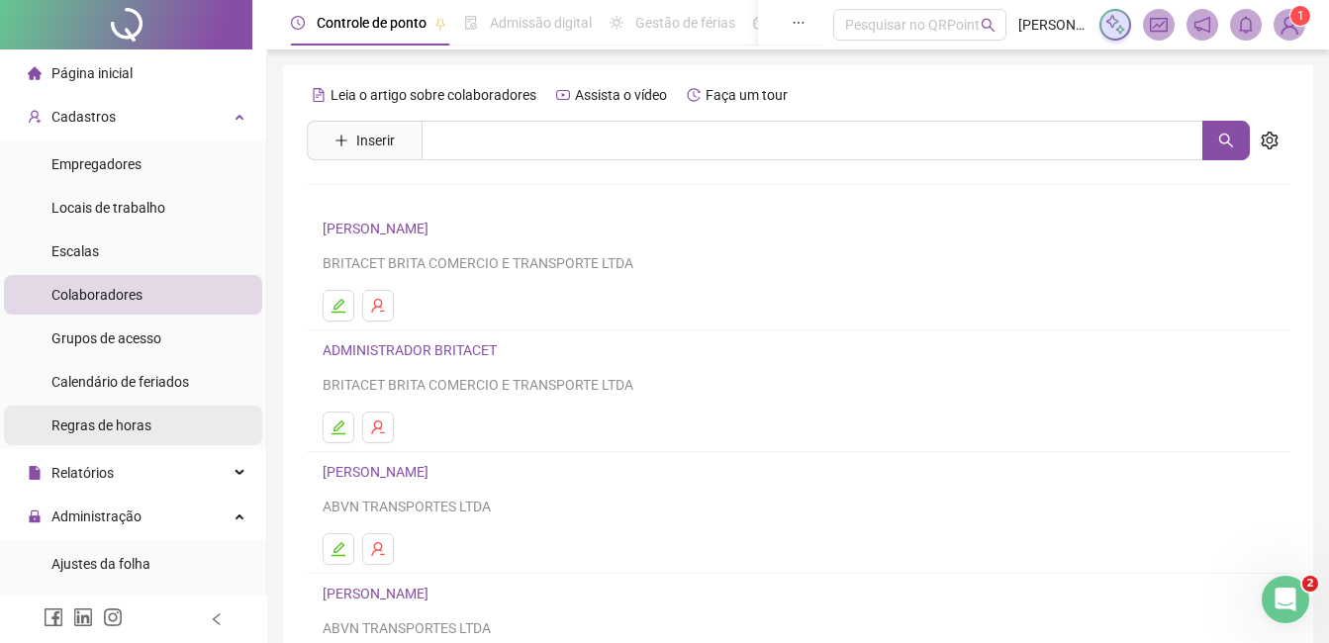
click at [147, 413] on div "Regras de horas" at bounding box center [101, 426] width 100 height 40
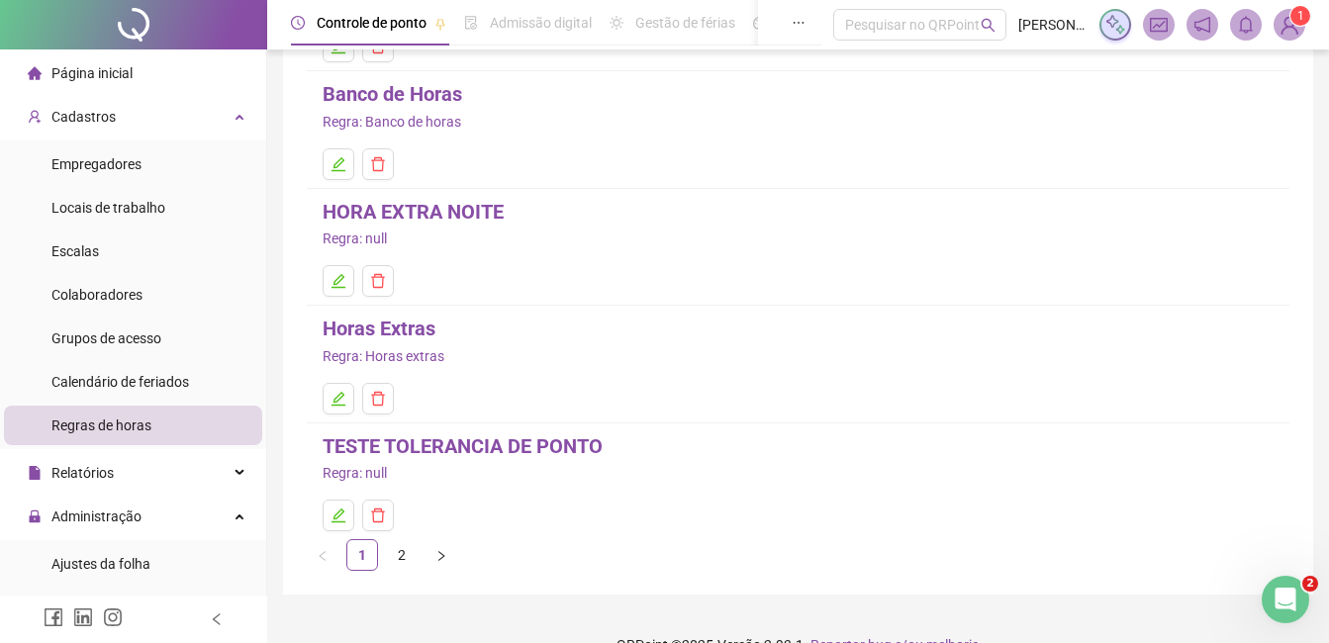
scroll to position [227, 0]
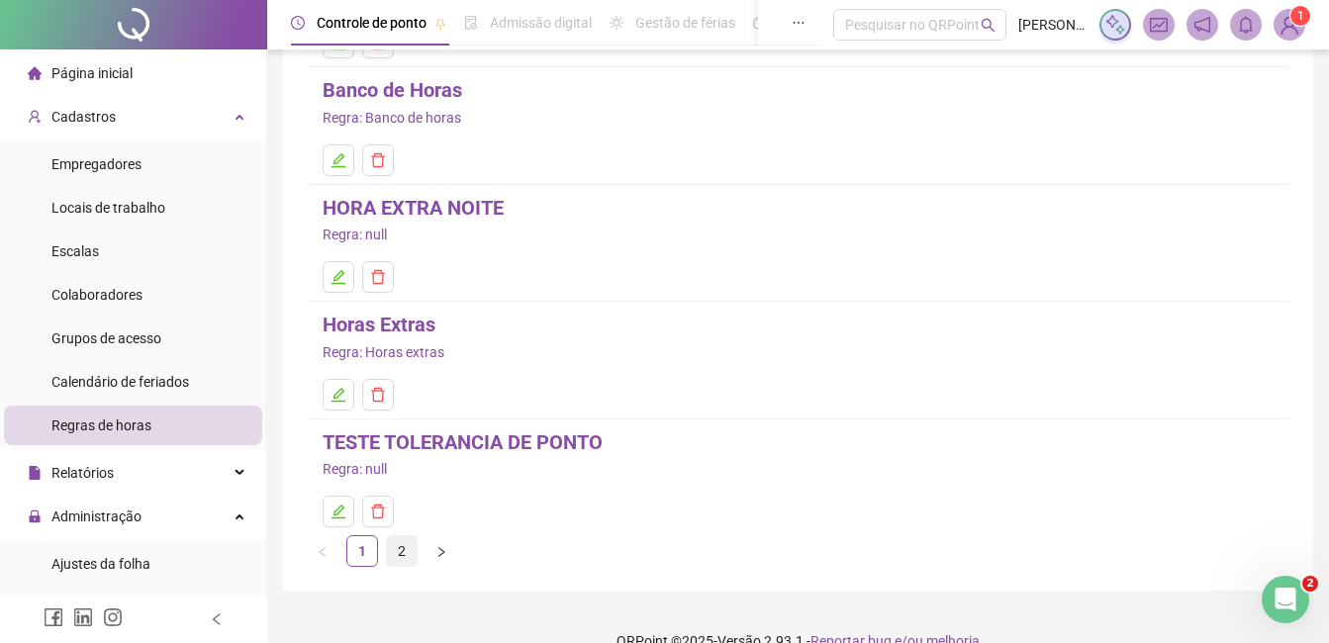
click at [402, 557] on link "2" at bounding box center [402, 551] width 30 height 30
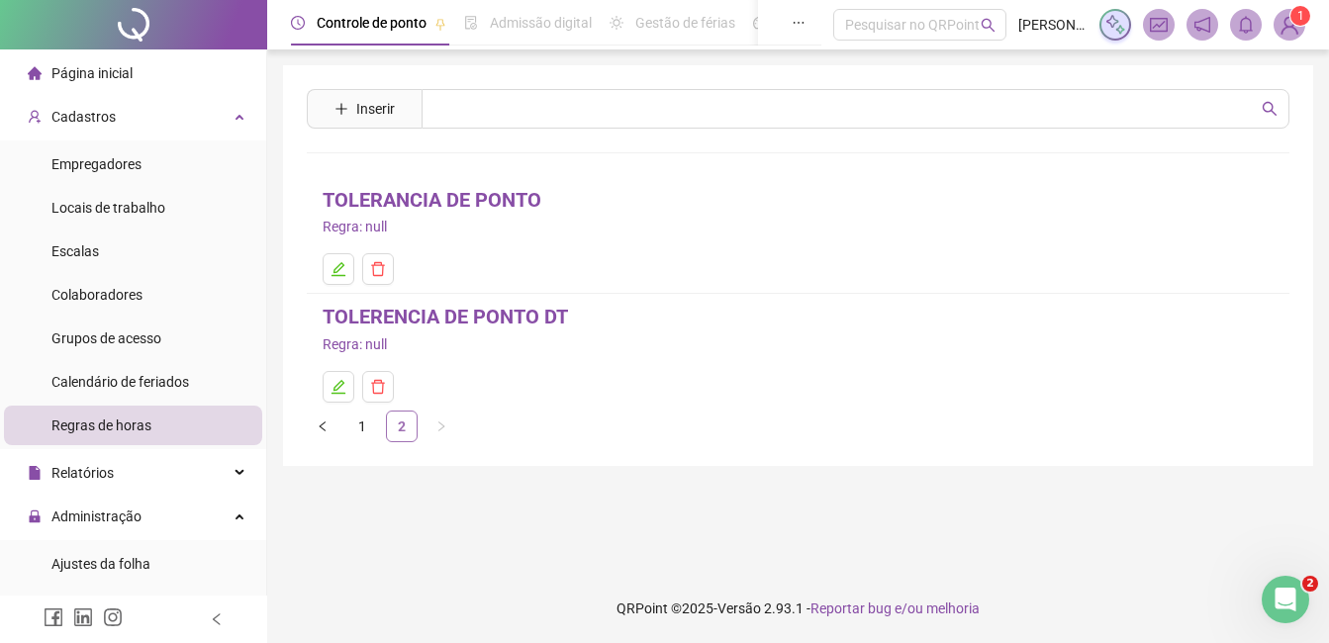
scroll to position [0, 0]
click at [359, 437] on link "1" at bounding box center [362, 427] width 30 height 30
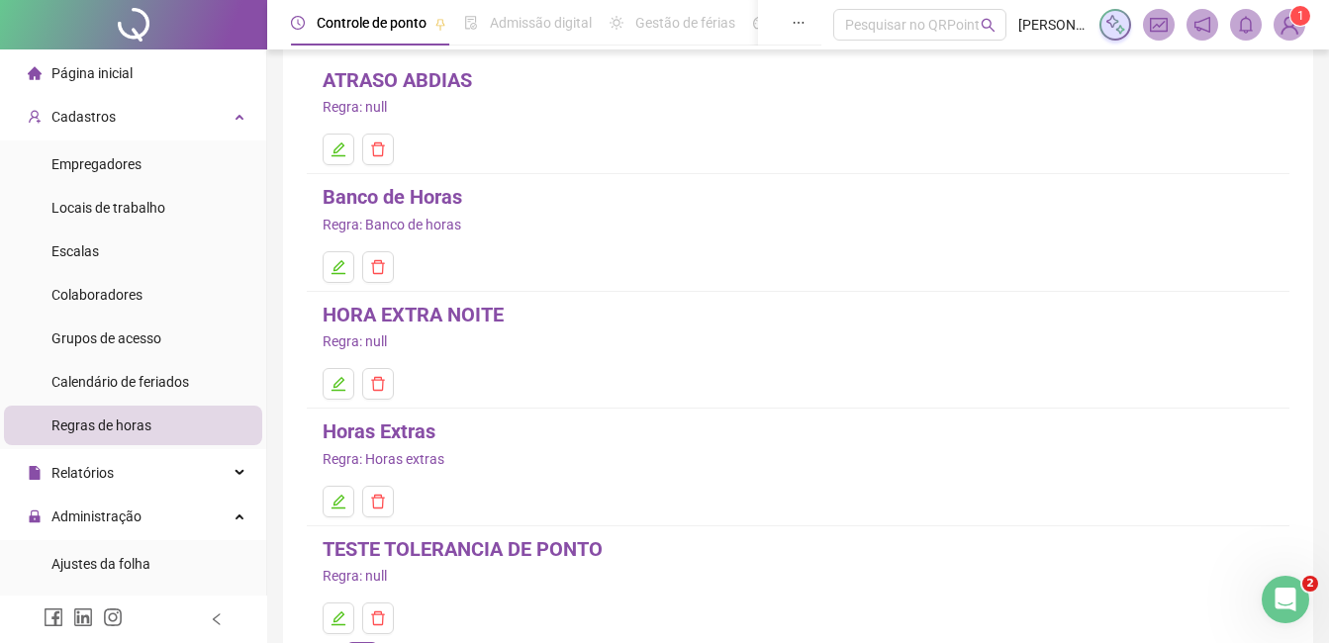
scroll to position [121, 0]
click at [399, 430] on link "Horas Extras" at bounding box center [379, 431] width 113 height 31
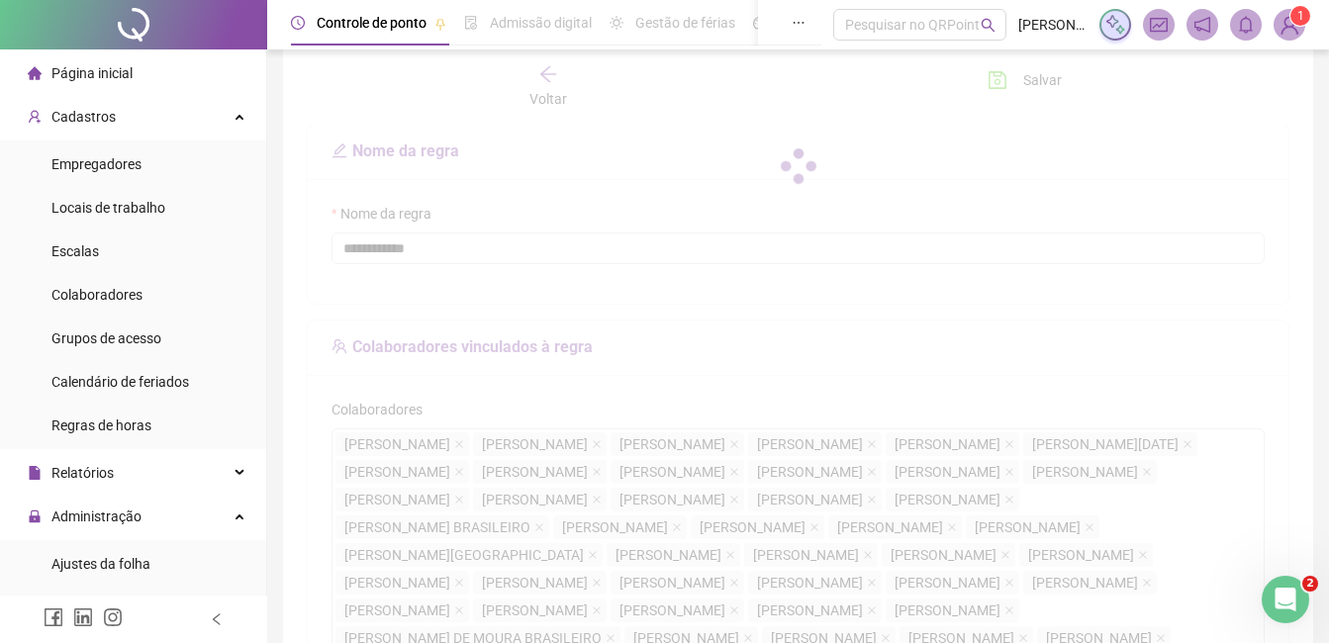
type input "**********"
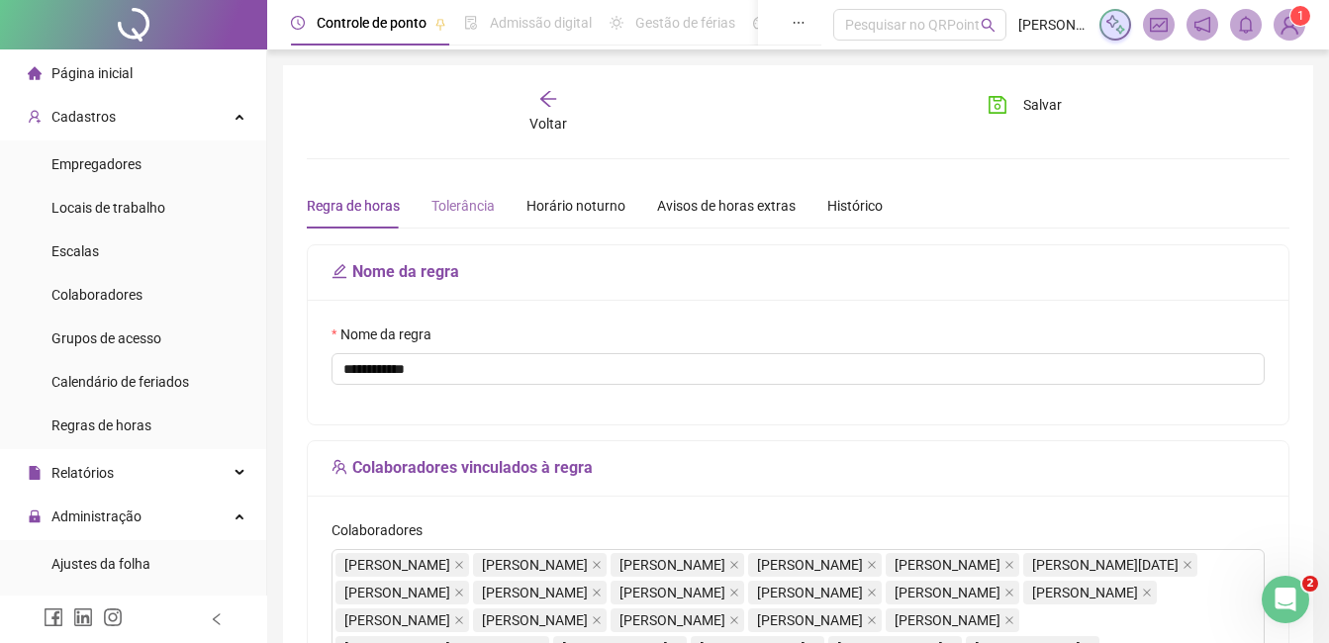
click at [472, 190] on div "Tolerância" at bounding box center [463, 206] width 63 height 46
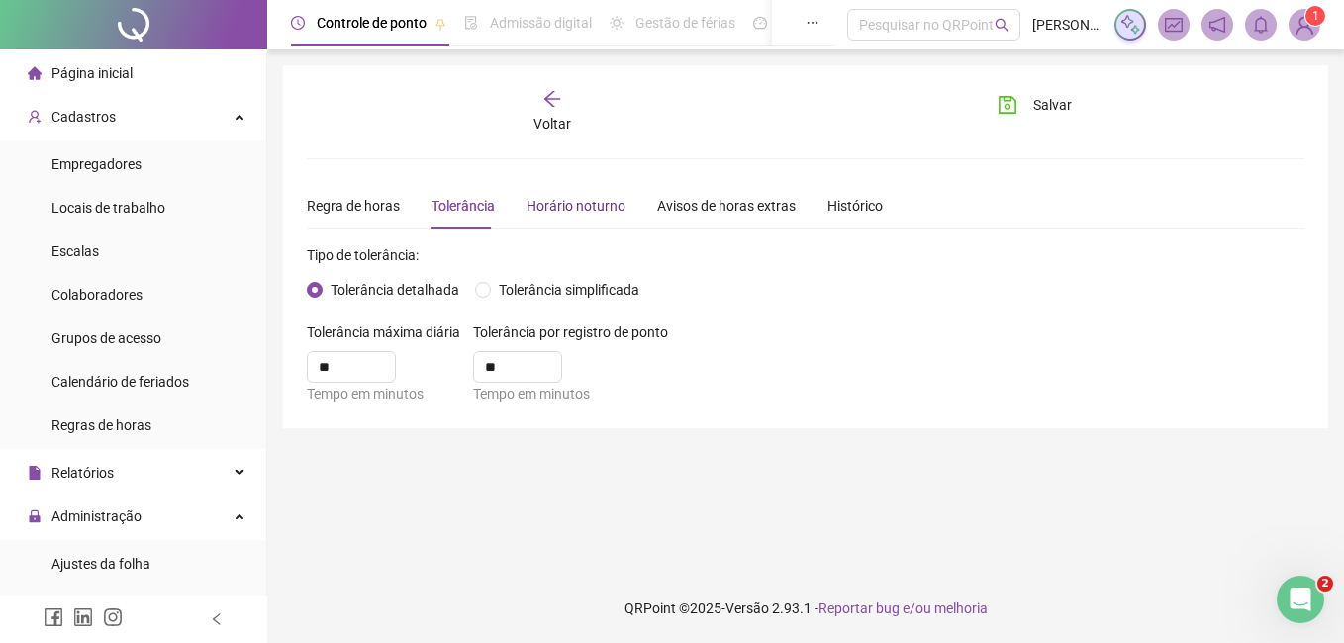
click at [542, 203] on div "Horário noturno" at bounding box center [576, 206] width 99 height 22
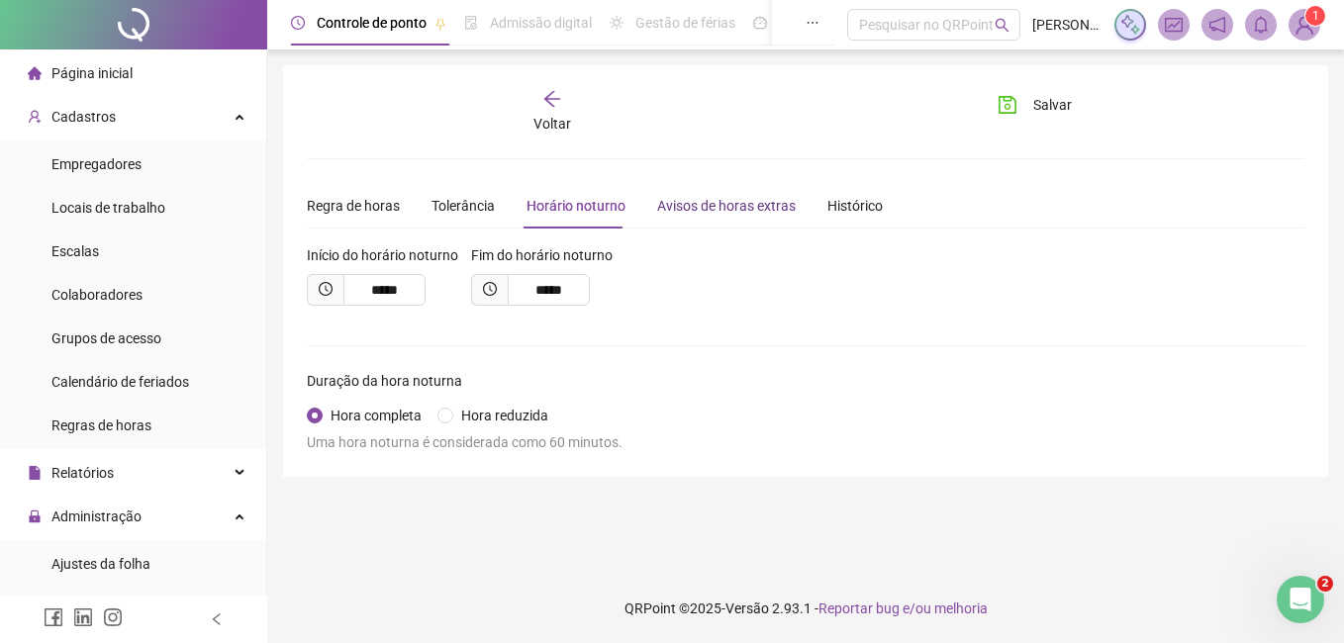
click at [671, 198] on div "Avisos de horas extras" at bounding box center [726, 206] width 139 height 22
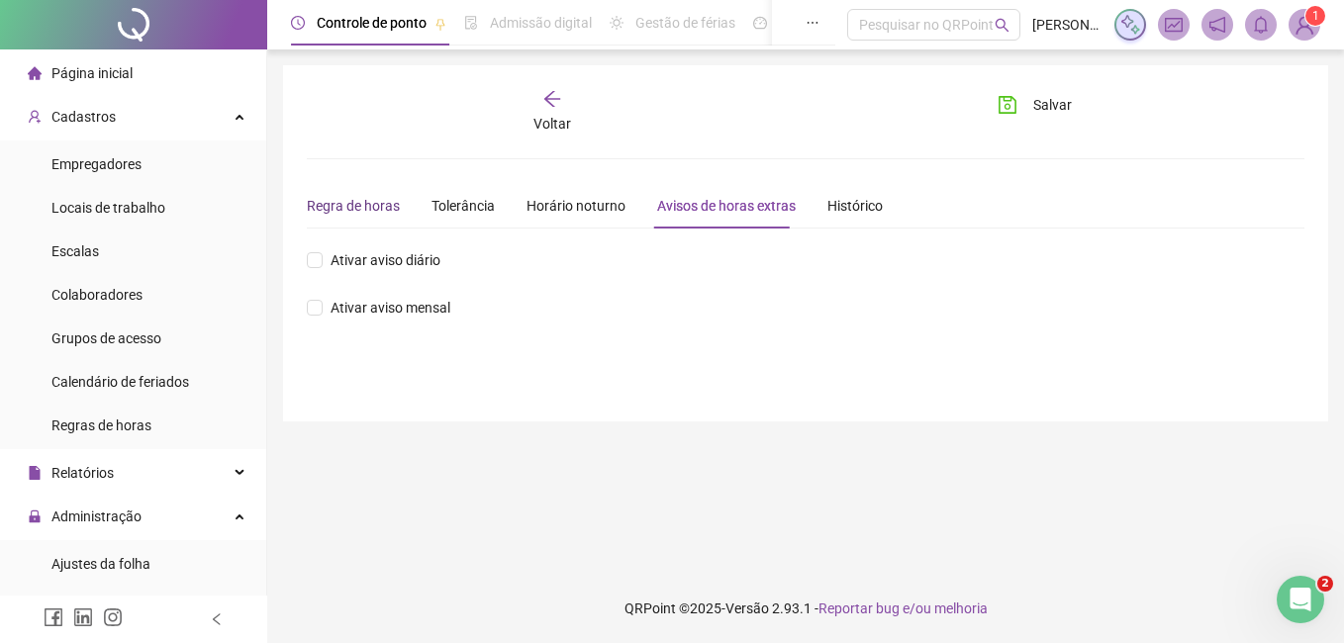
click at [368, 210] on div "Regra de horas" at bounding box center [353, 206] width 93 height 22
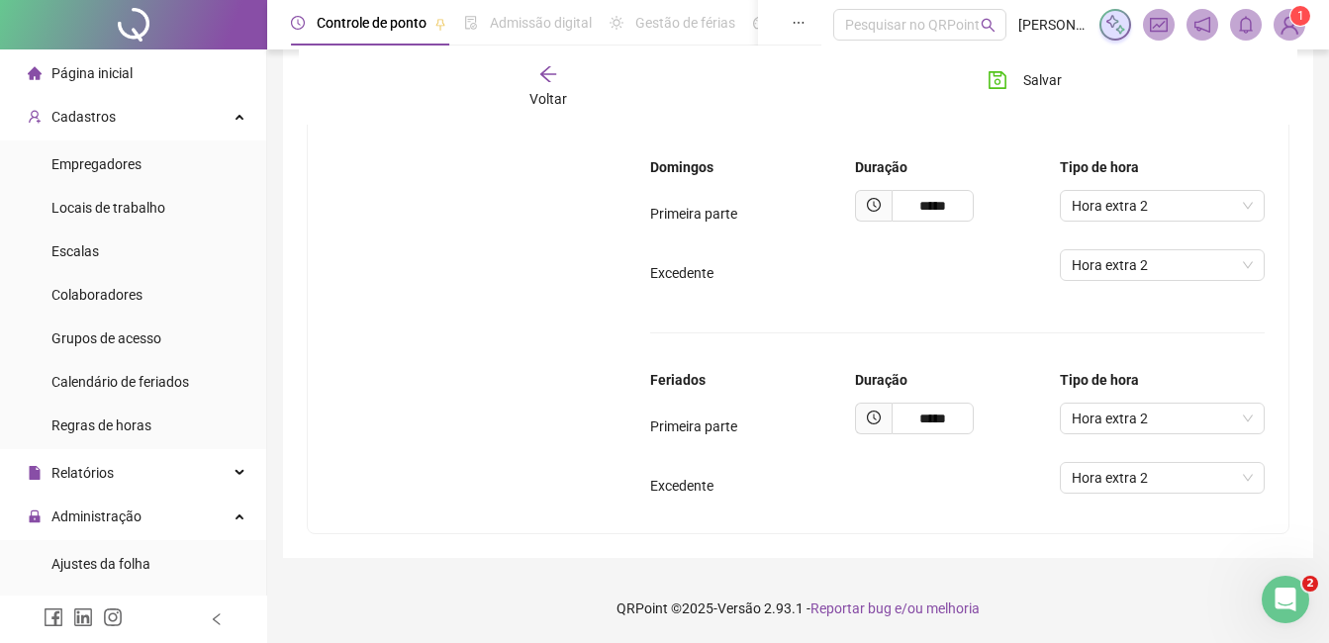
scroll to position [2531, 0]
click at [531, 91] on span "Voltar" at bounding box center [548, 99] width 38 height 16
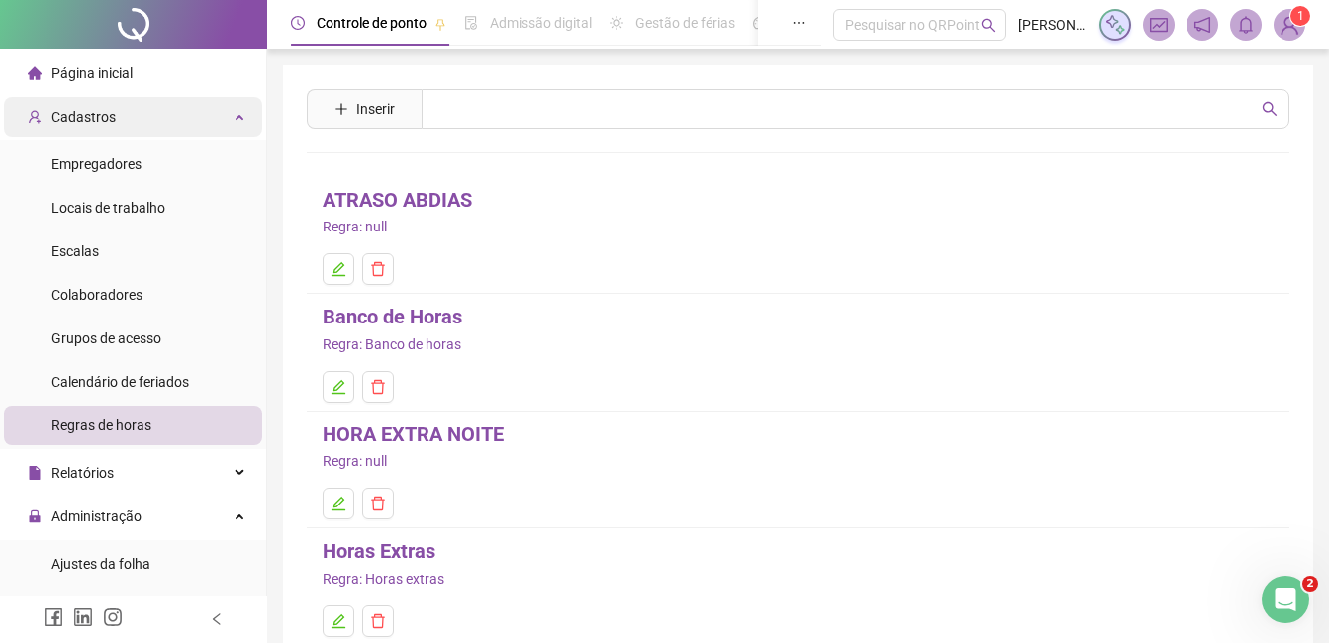
click at [95, 113] on span "Cadastros" at bounding box center [83, 117] width 64 height 16
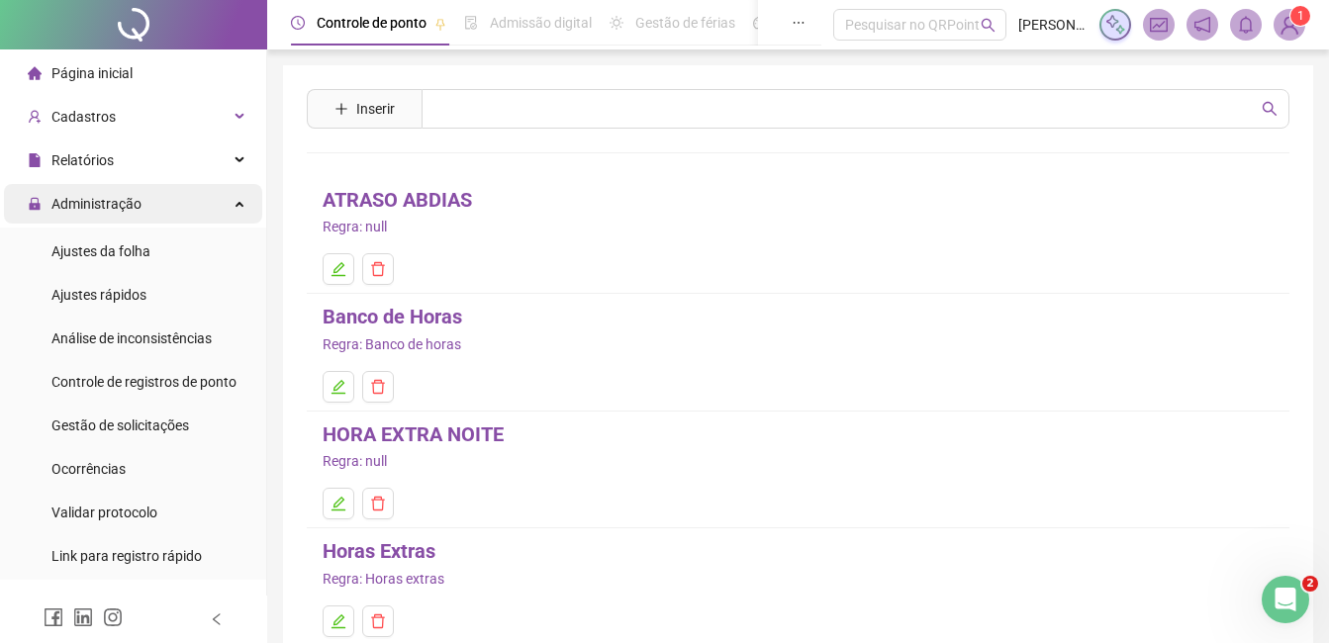
click at [147, 196] on div "Administração" at bounding box center [133, 204] width 258 height 40
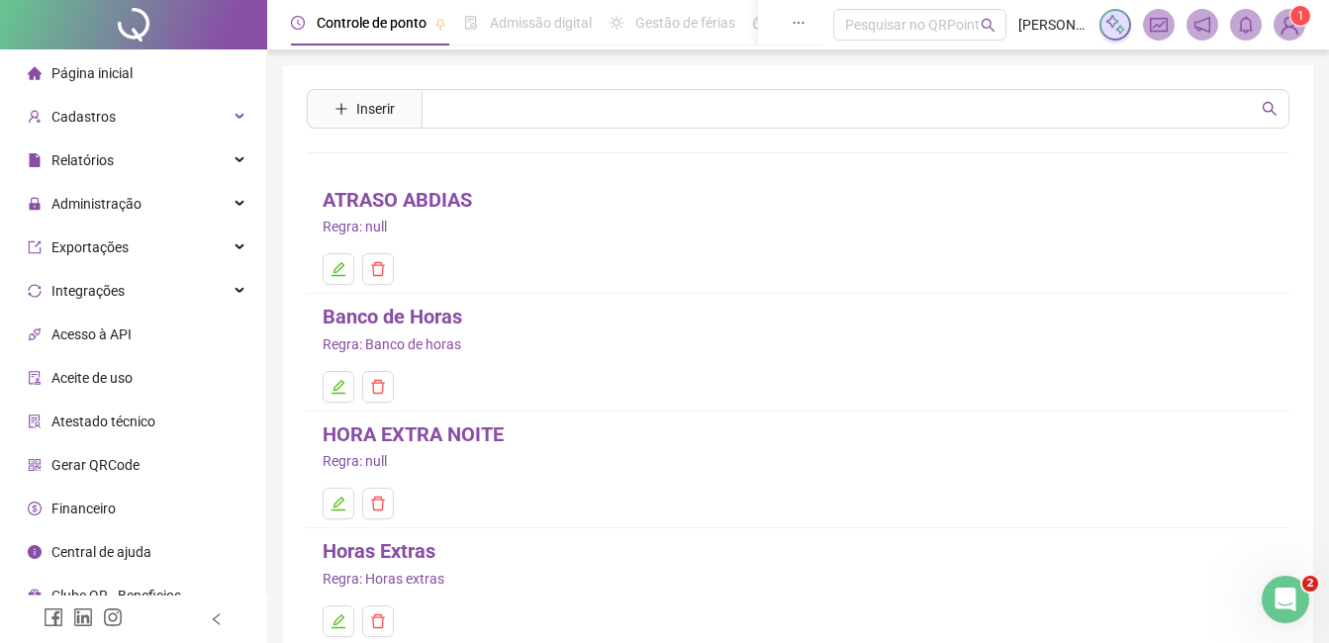
click at [113, 42] on div at bounding box center [133, 24] width 267 height 49
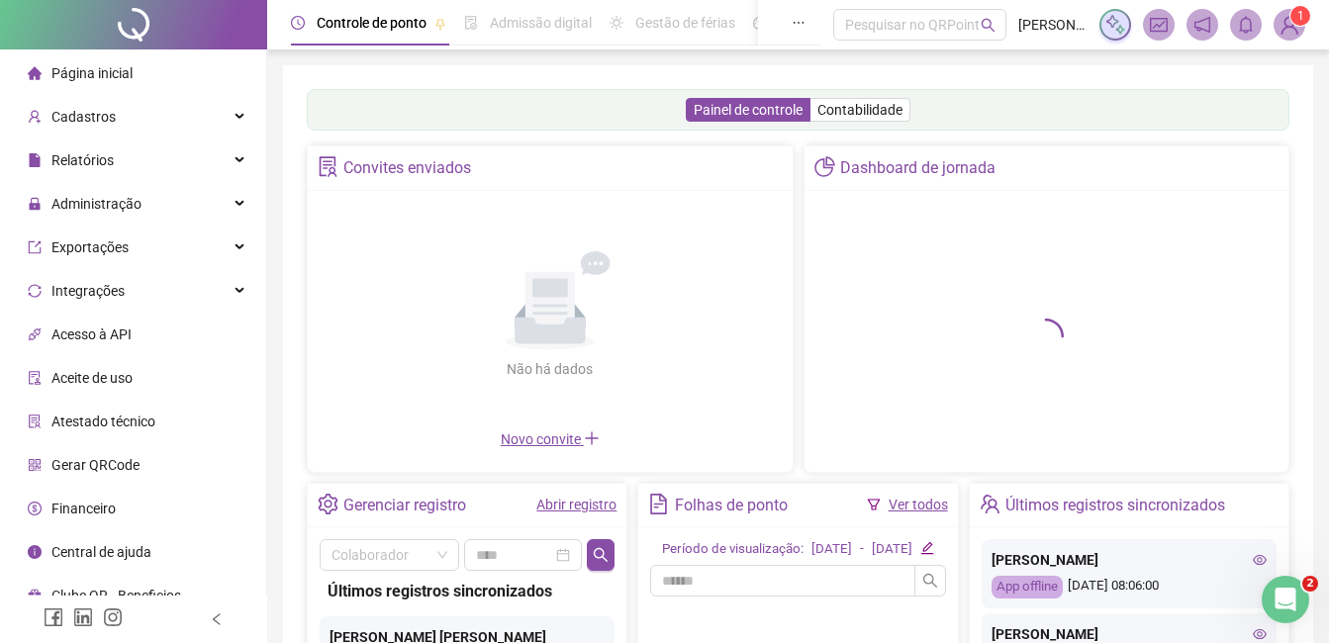
click at [103, 81] on span "Página inicial" at bounding box center [91, 73] width 81 height 16
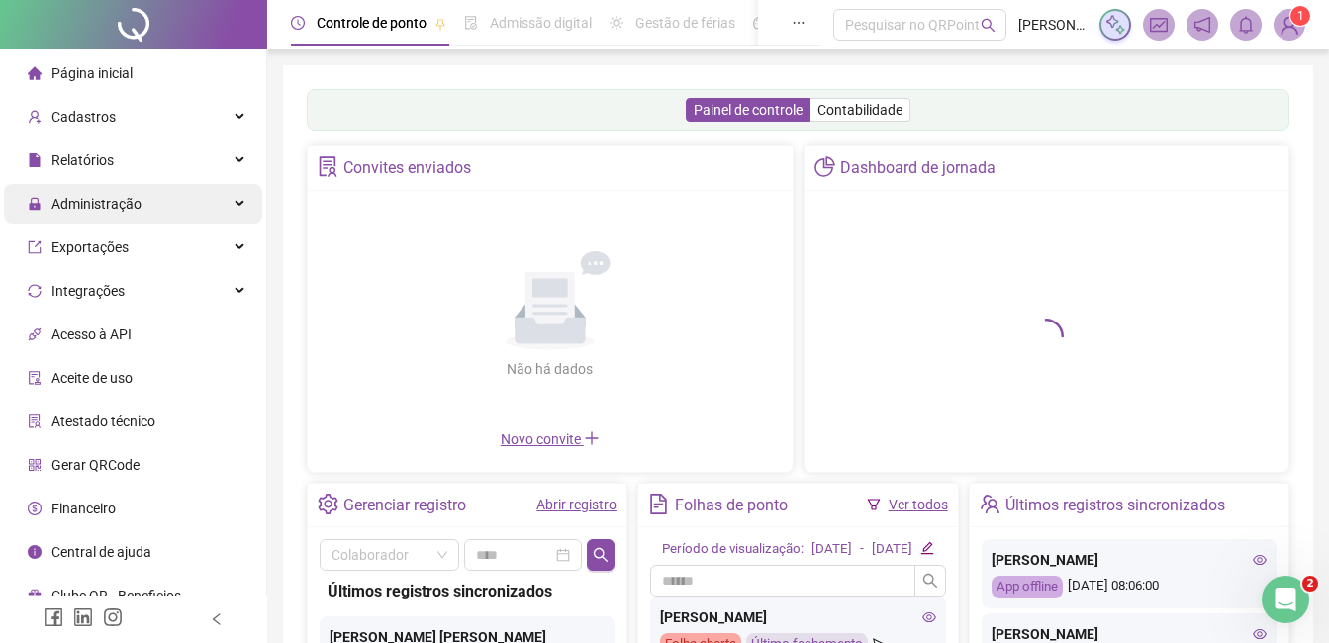
click at [160, 203] on div "Administração" at bounding box center [133, 204] width 258 height 40
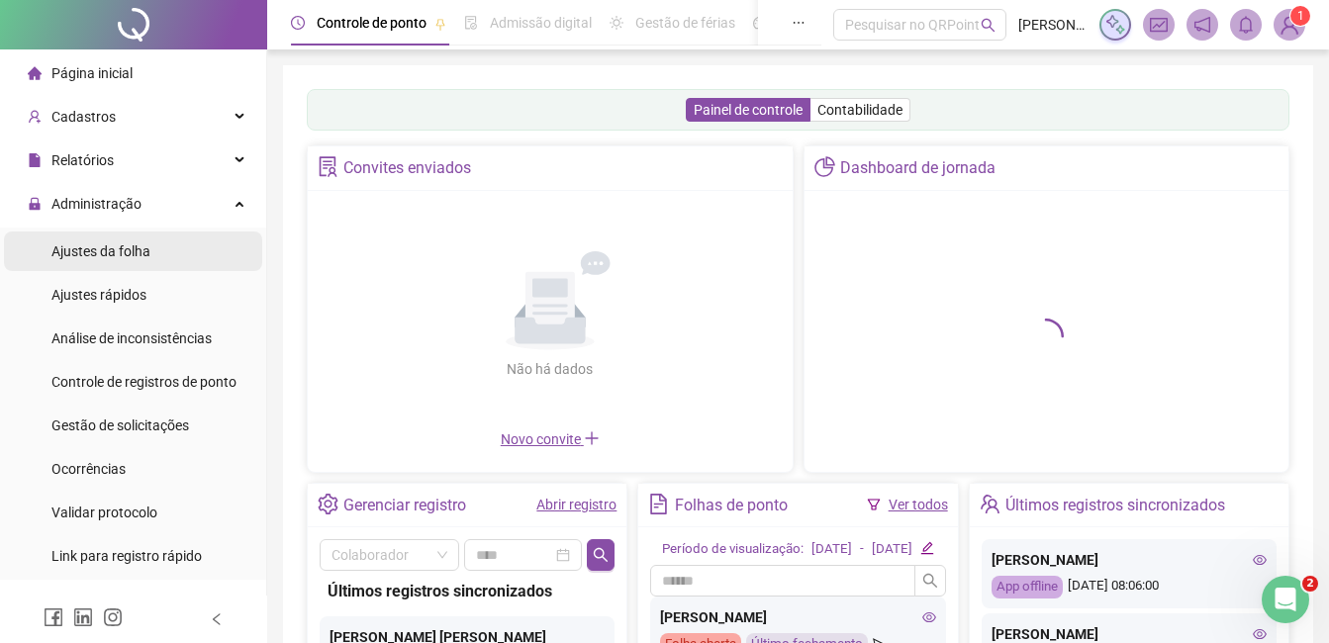
click at [158, 248] on li "Ajustes da folha" at bounding box center [133, 252] width 258 height 40
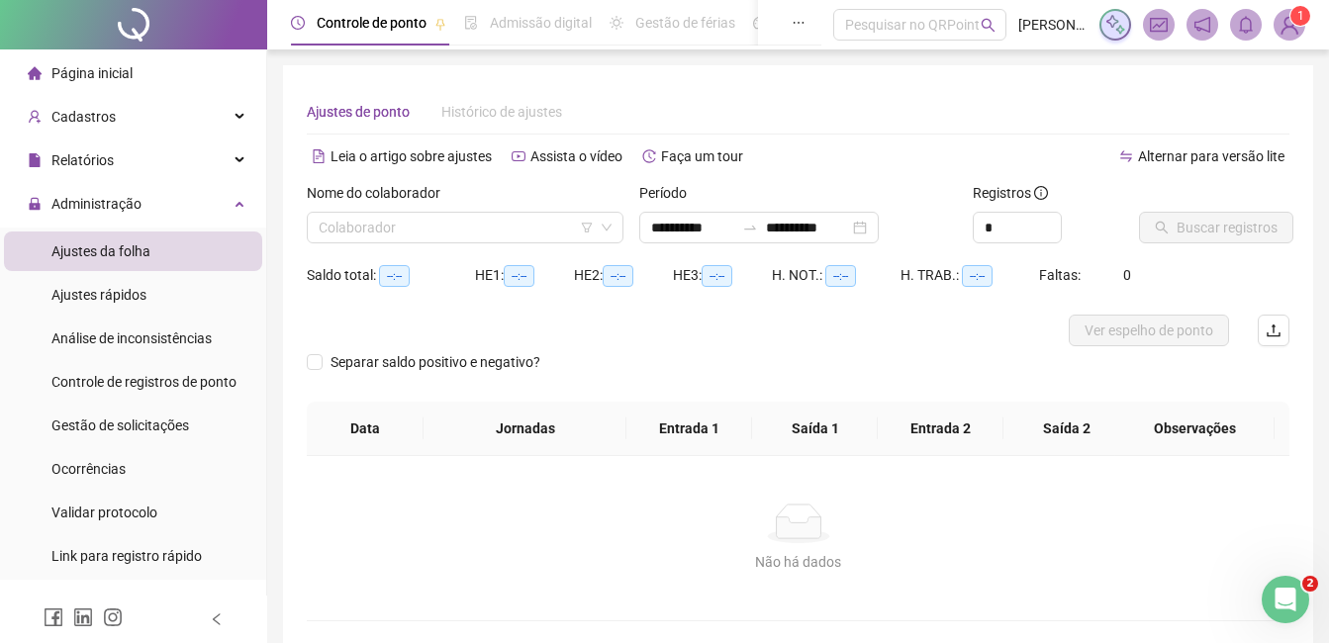
click at [158, 248] on li "Ajustes da folha" at bounding box center [133, 252] width 258 height 40
type input "**********"
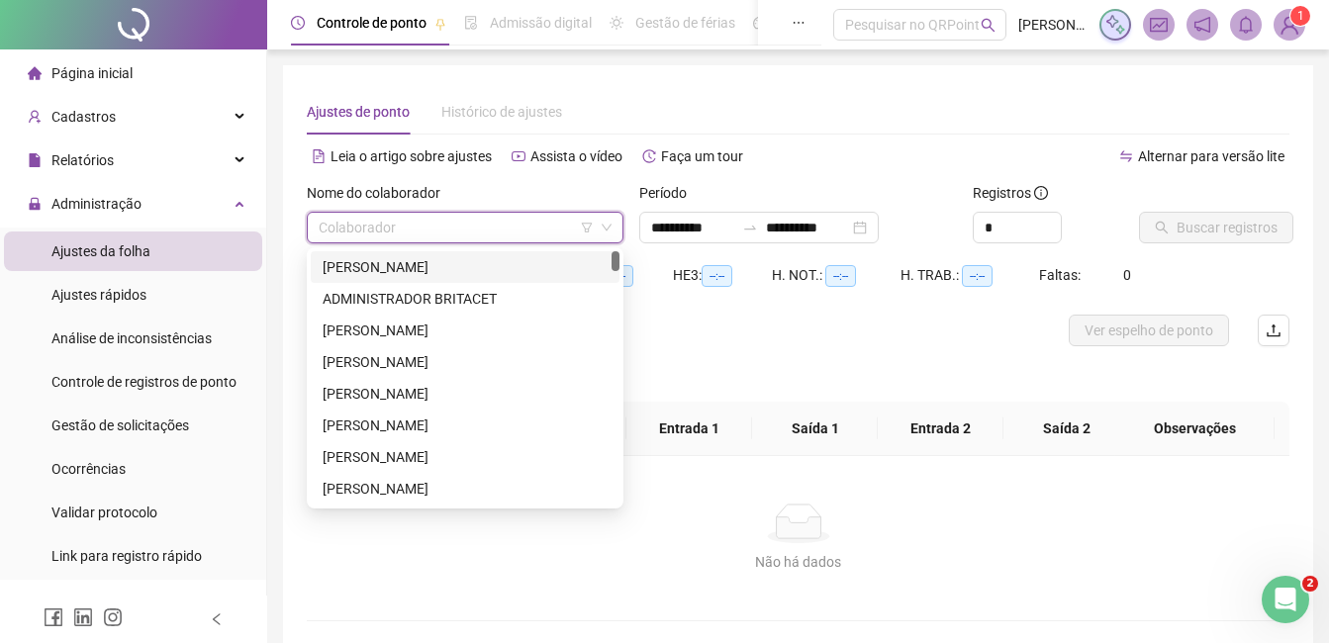
click at [388, 217] on input "search" at bounding box center [456, 228] width 275 height 30
click at [388, 280] on div "[PERSON_NAME]" at bounding box center [465, 267] width 309 height 32
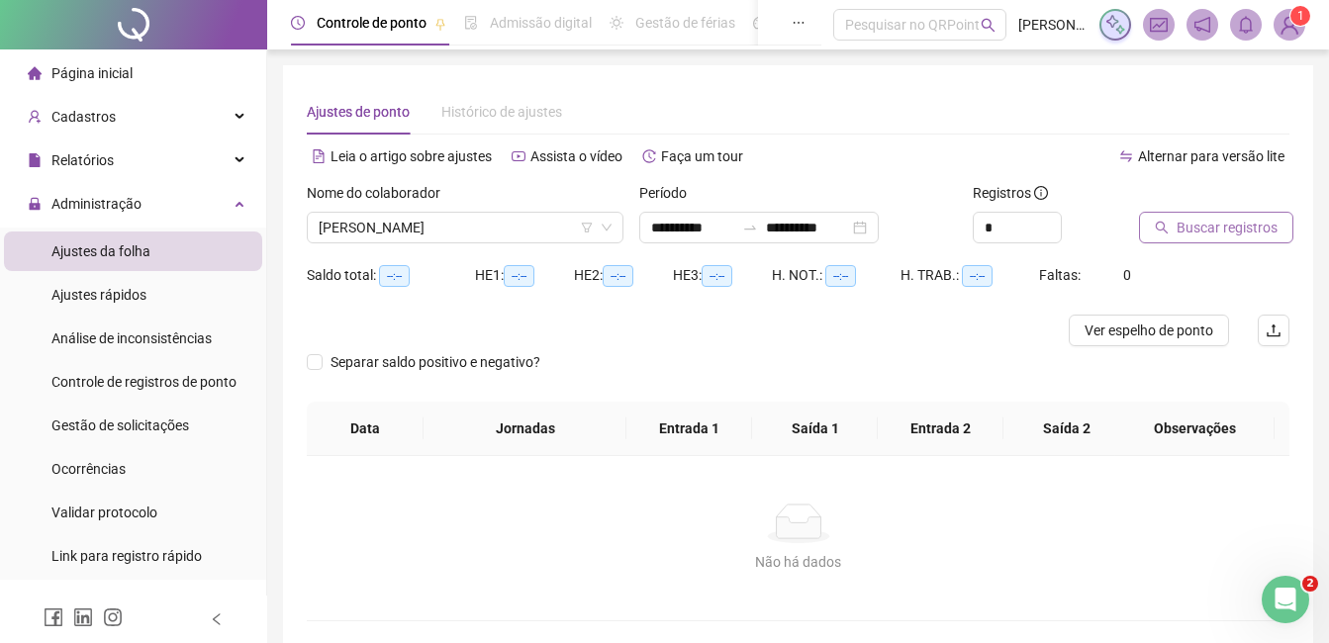
click at [1190, 237] on span "Buscar registros" at bounding box center [1227, 228] width 101 height 22
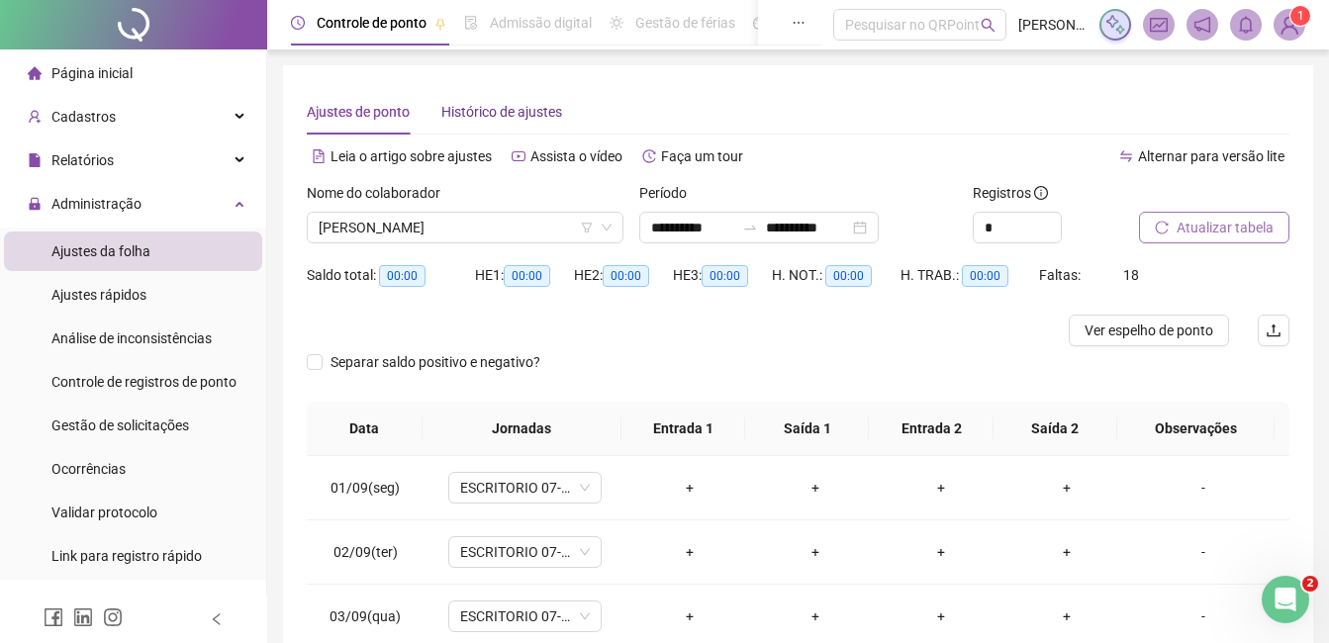
click at [527, 118] on span "Histórico de ajustes" at bounding box center [501, 112] width 121 height 16
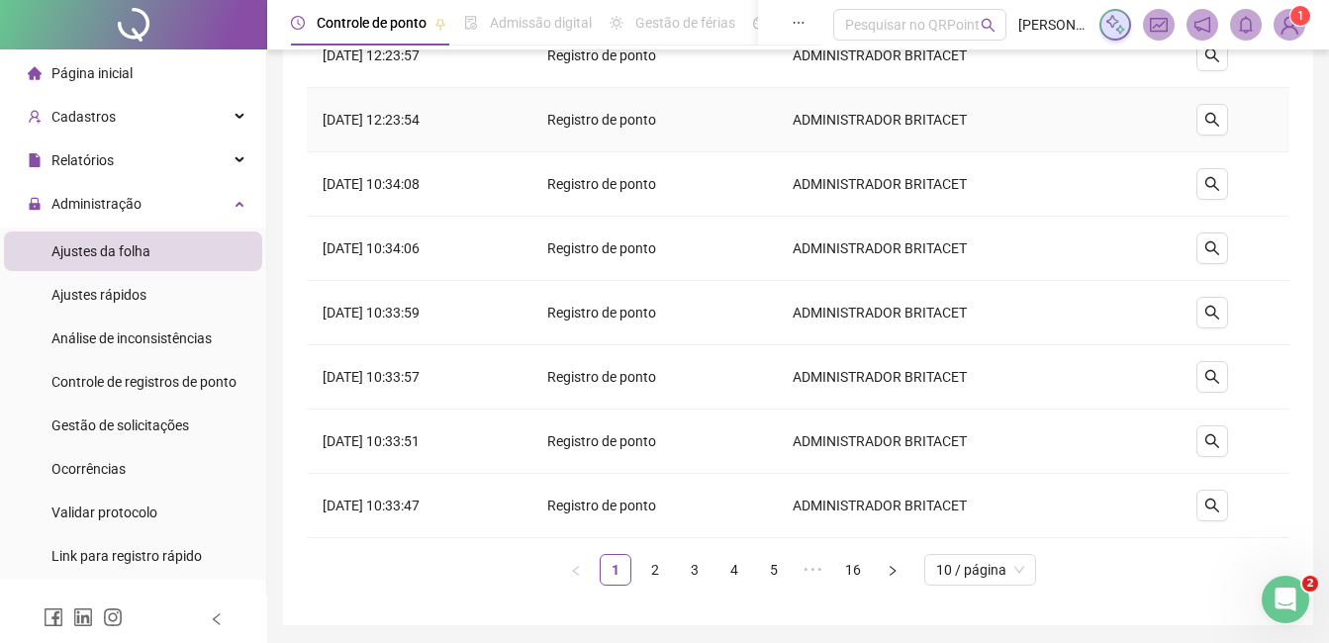
scroll to position [311, 0]
click at [664, 562] on link "2" at bounding box center [655, 569] width 30 height 30
click at [696, 562] on link "3" at bounding box center [695, 569] width 30 height 30
click at [727, 567] on link "4" at bounding box center [735, 569] width 30 height 30
click at [780, 571] on link "6" at bounding box center [794, 569] width 30 height 30
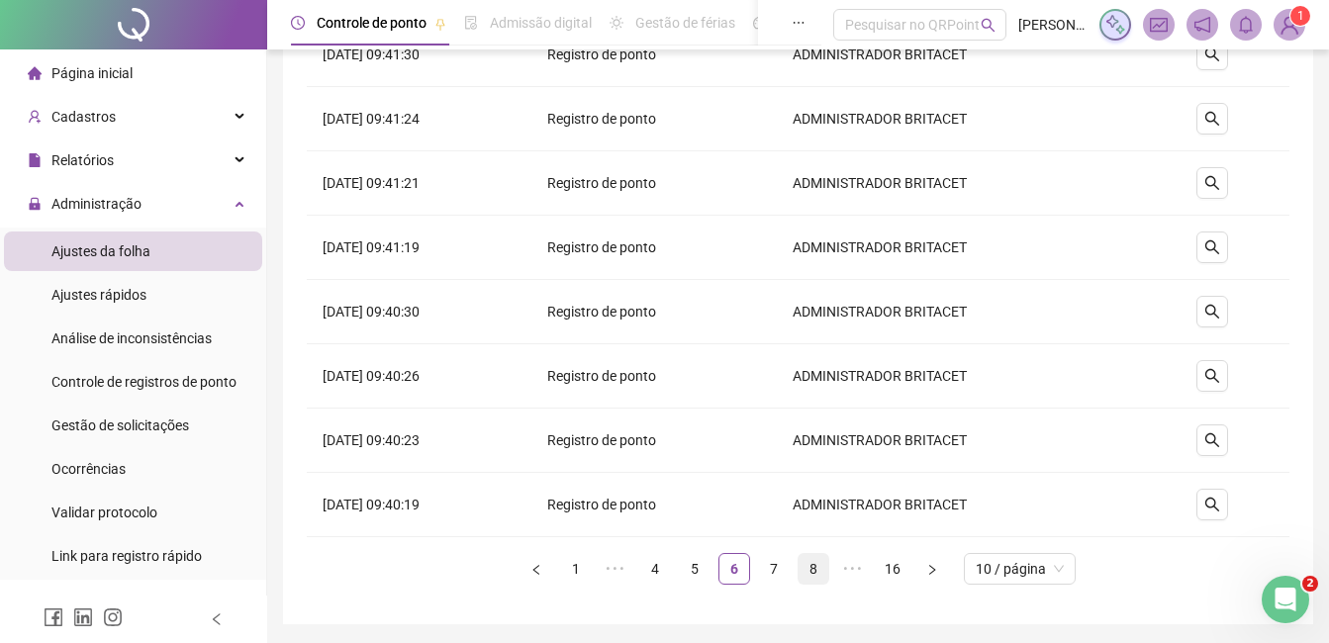
click at [810, 571] on link "8" at bounding box center [814, 569] width 30 height 30
click at [769, 571] on link "9" at bounding box center [774, 569] width 30 height 30
click at [817, 558] on link "11" at bounding box center [814, 569] width 30 height 30
click at [817, 558] on link "13" at bounding box center [814, 569] width 30 height 30
click at [817, 558] on ul "1 ••• 11 12 13 14 15 16 10 / página" at bounding box center [798, 569] width 983 height 32
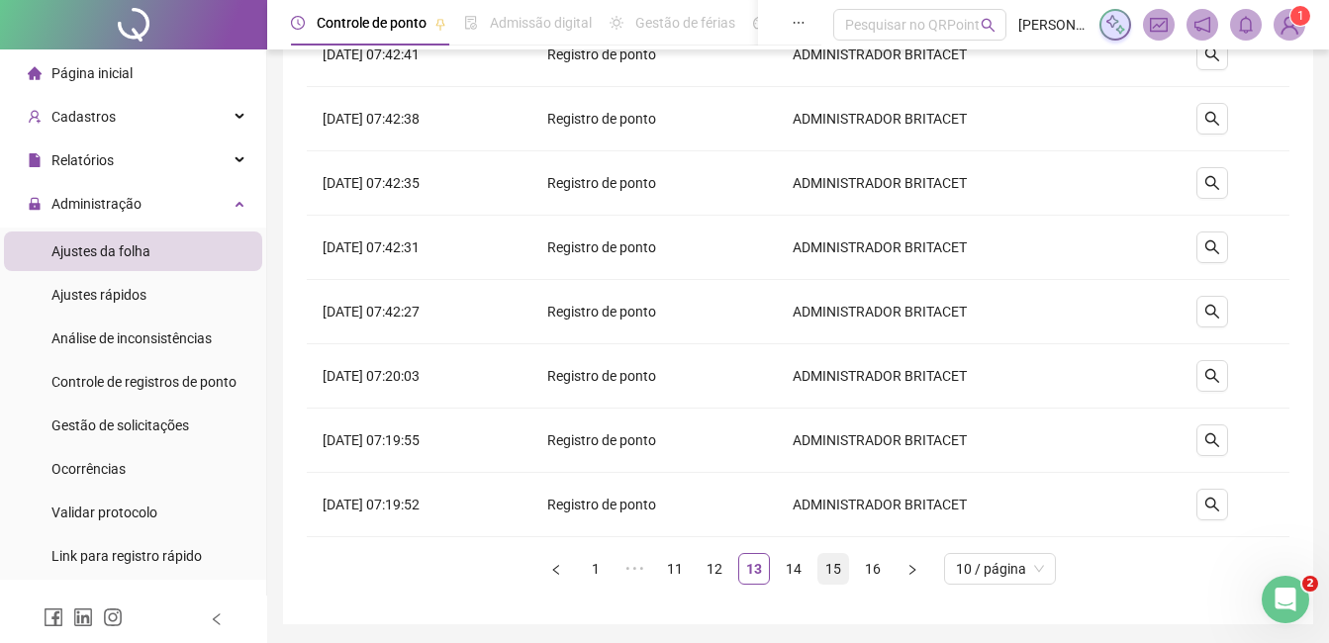
click at [829, 572] on link "15" at bounding box center [833, 569] width 30 height 30
click at [829, 572] on li "15" at bounding box center [814, 569] width 32 height 32
click at [858, 570] on link "16" at bounding box center [853, 569] width 30 height 30
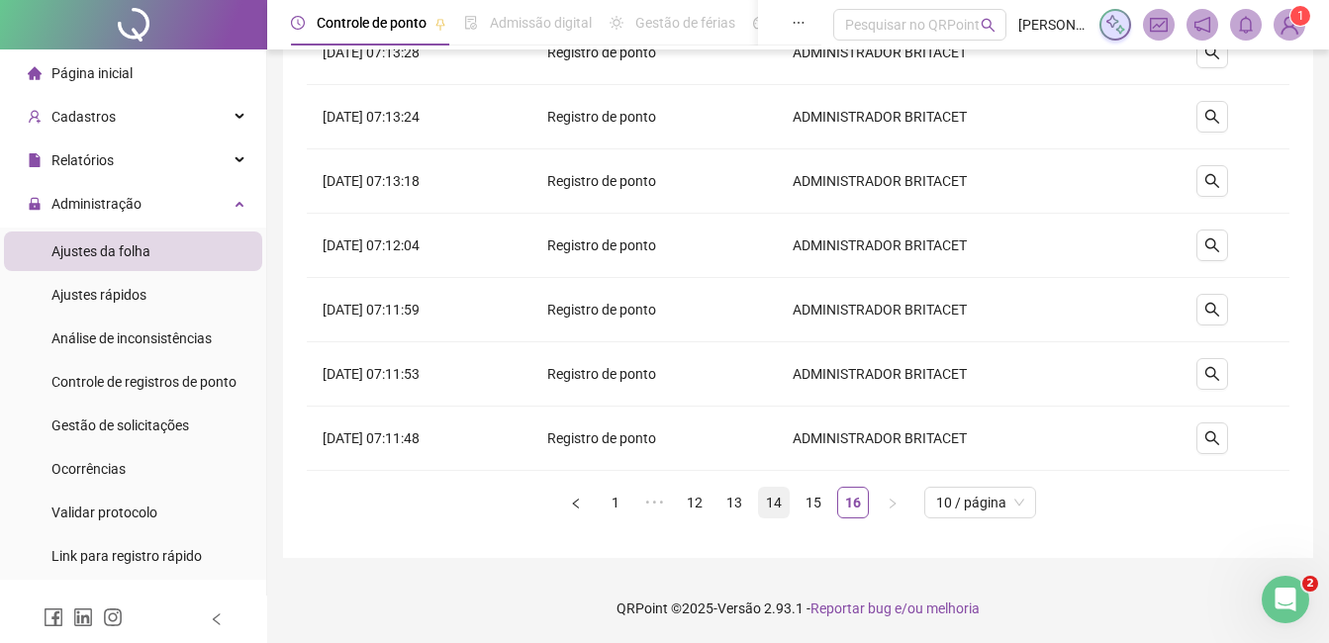
click at [781, 504] on link "14" at bounding box center [774, 503] width 30 height 30
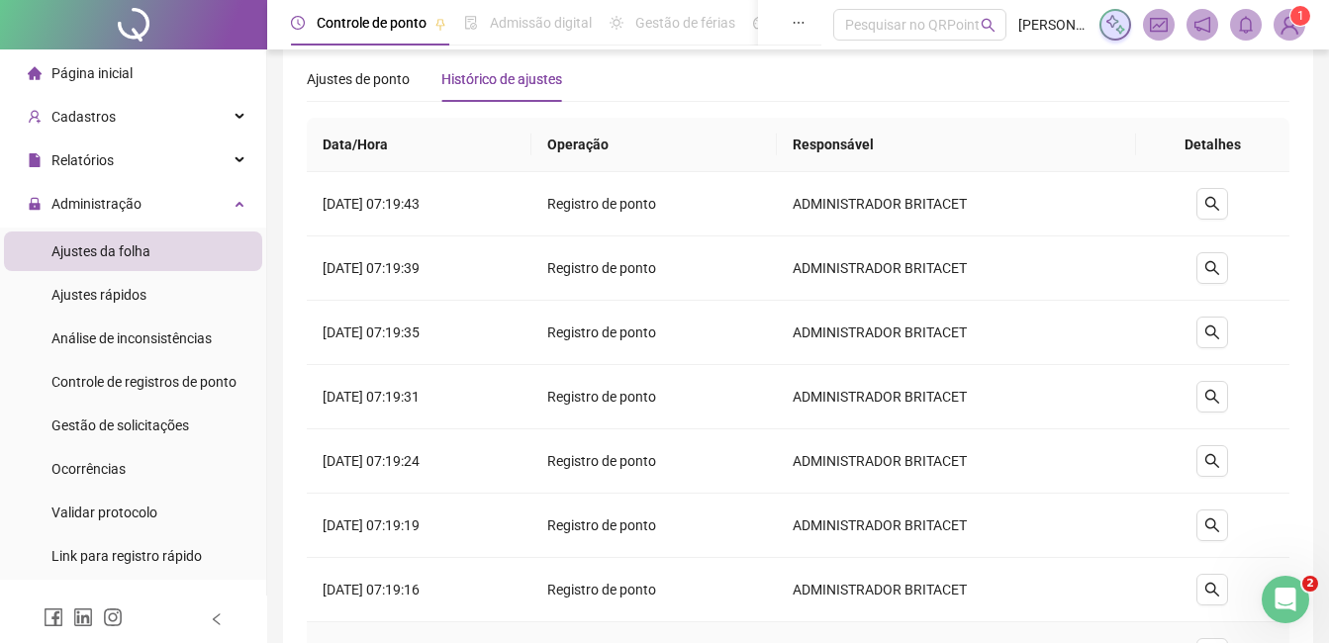
scroll to position [0, 0]
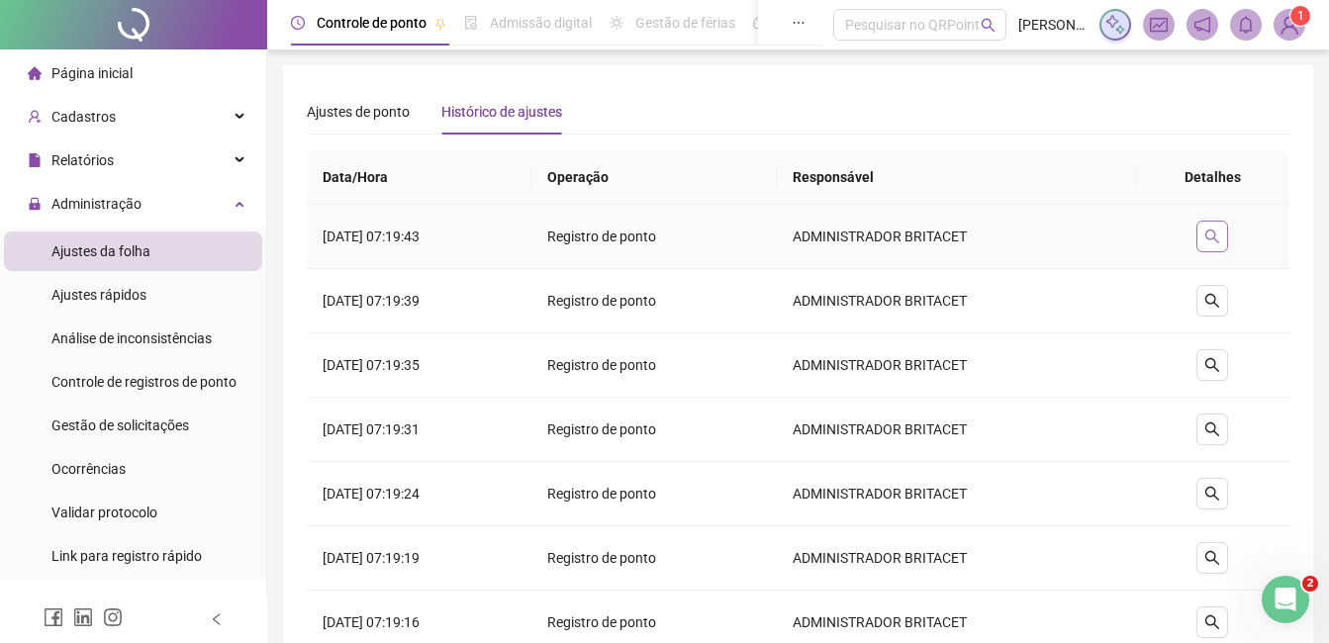
click at [1216, 227] on button "button" at bounding box center [1213, 237] width 32 height 32
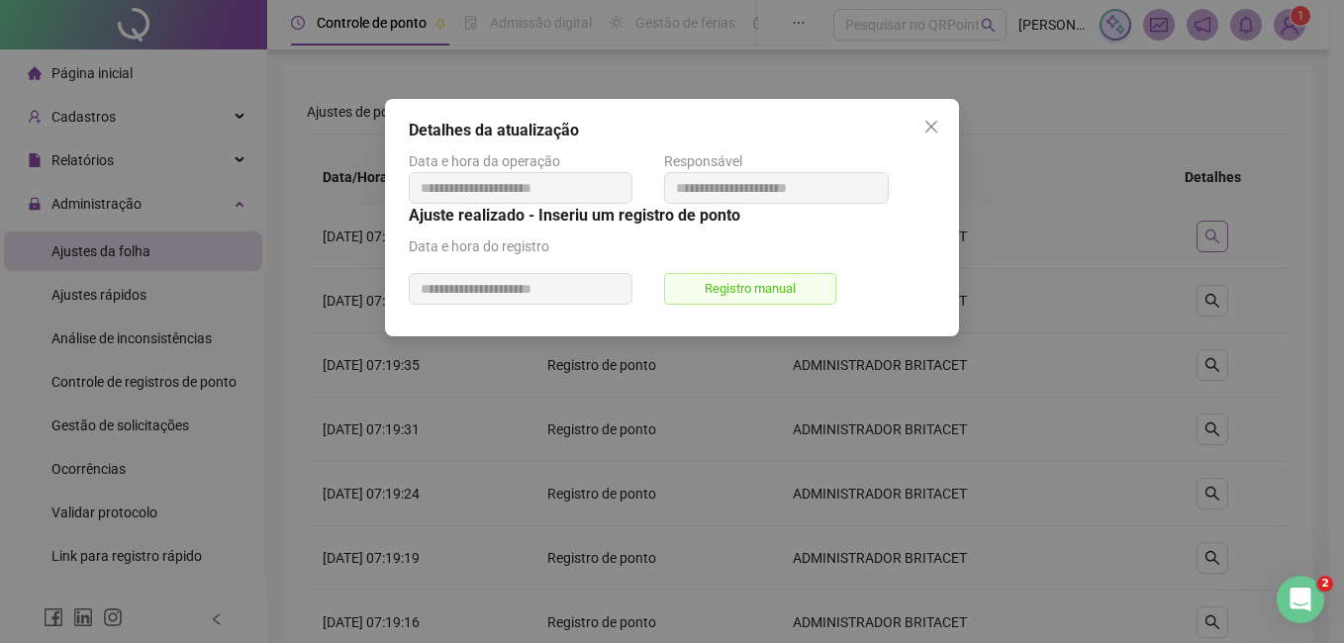
click at [1216, 227] on div "**********" at bounding box center [672, 321] width 1344 height 643
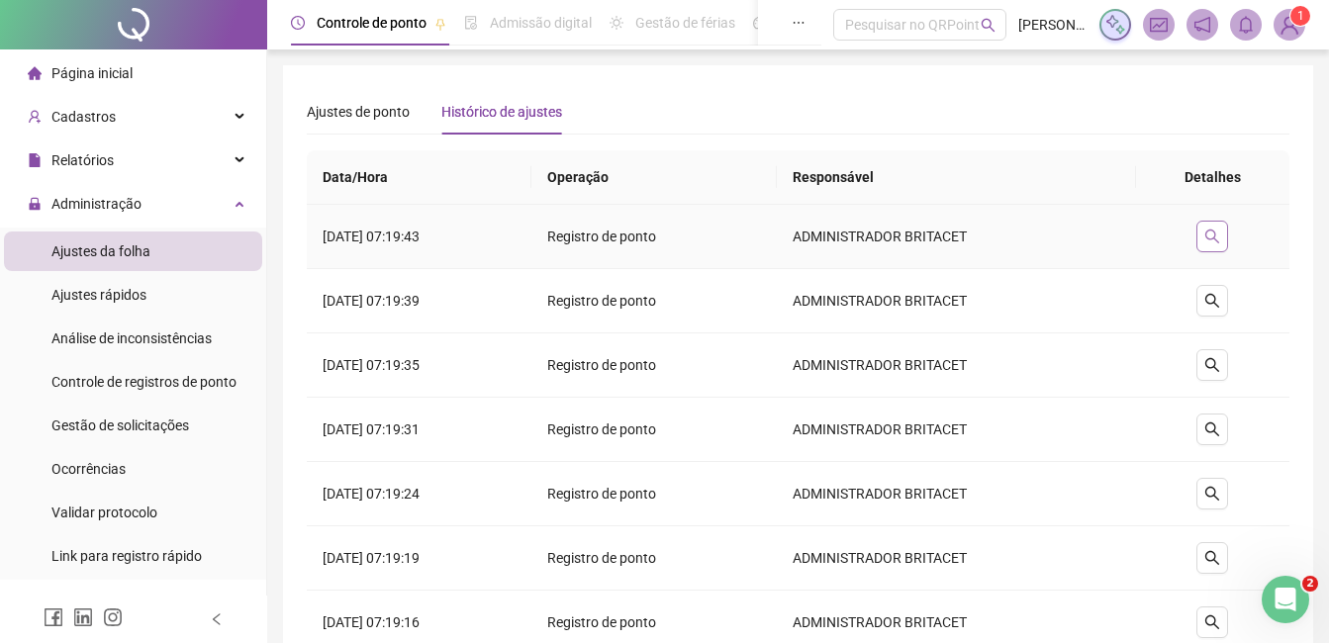
click at [1216, 227] on button "button" at bounding box center [1213, 237] width 32 height 32
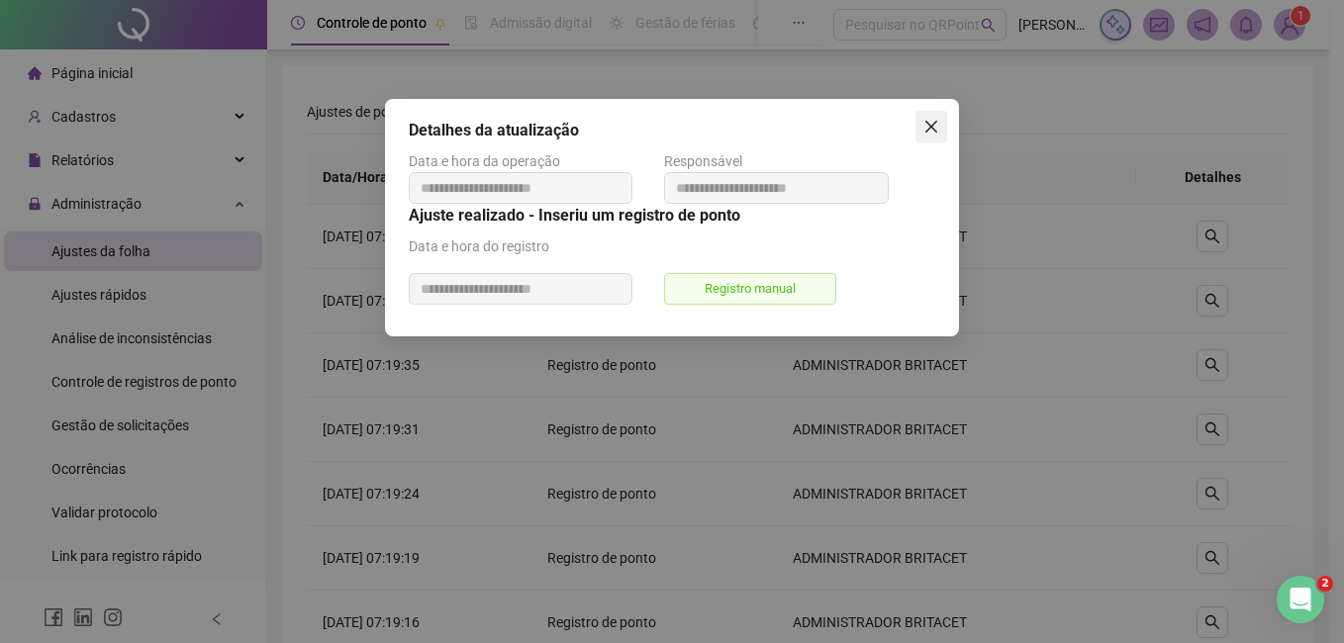
click at [929, 115] on button "Close" at bounding box center [931, 127] width 32 height 32
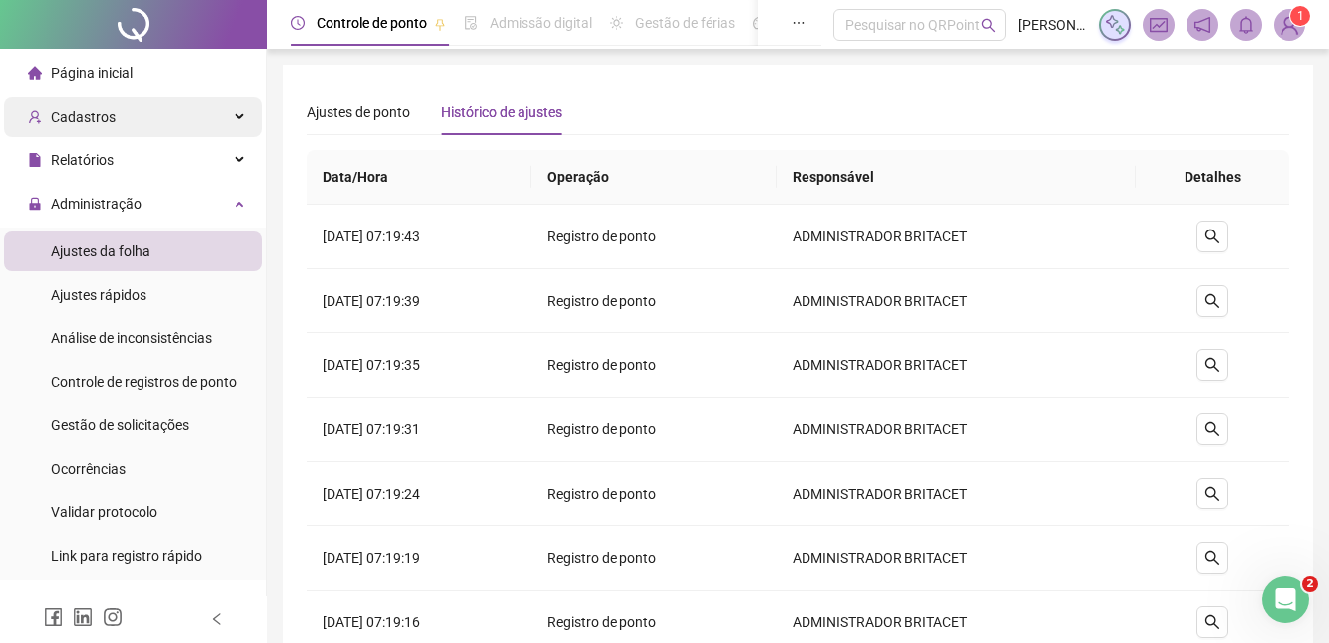
click at [135, 109] on div "Cadastros" at bounding box center [133, 117] width 258 height 40
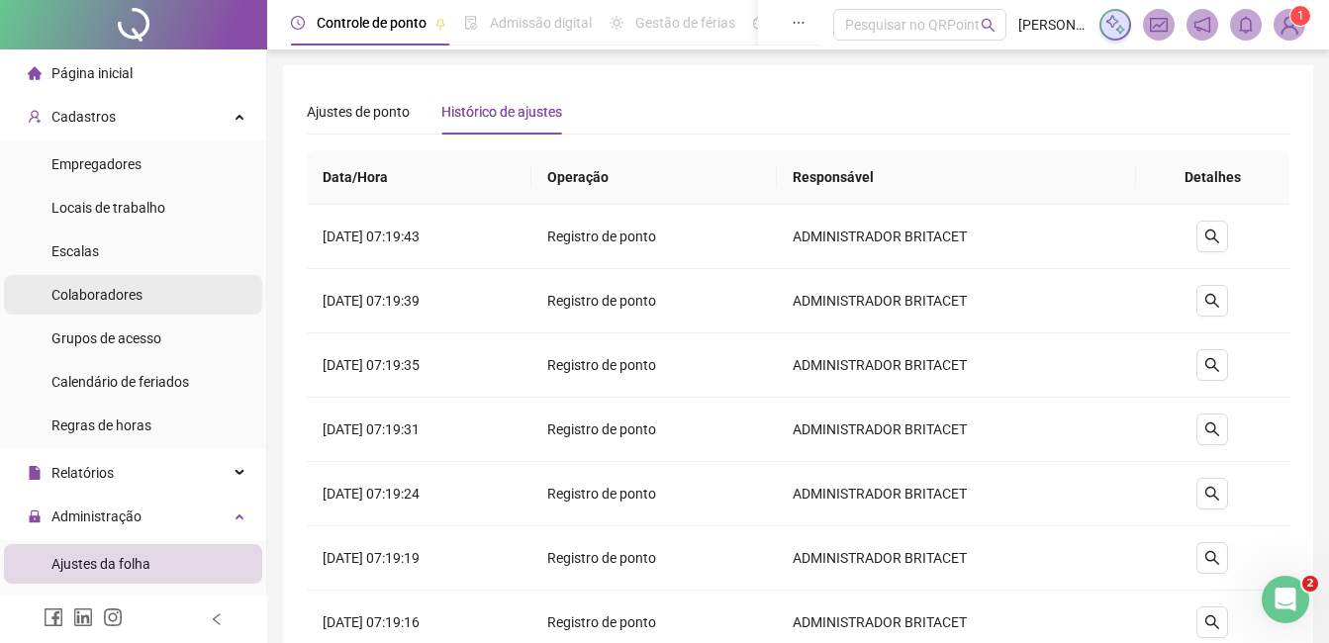
click at [107, 305] on div "Colaboradores" at bounding box center [96, 295] width 91 height 40
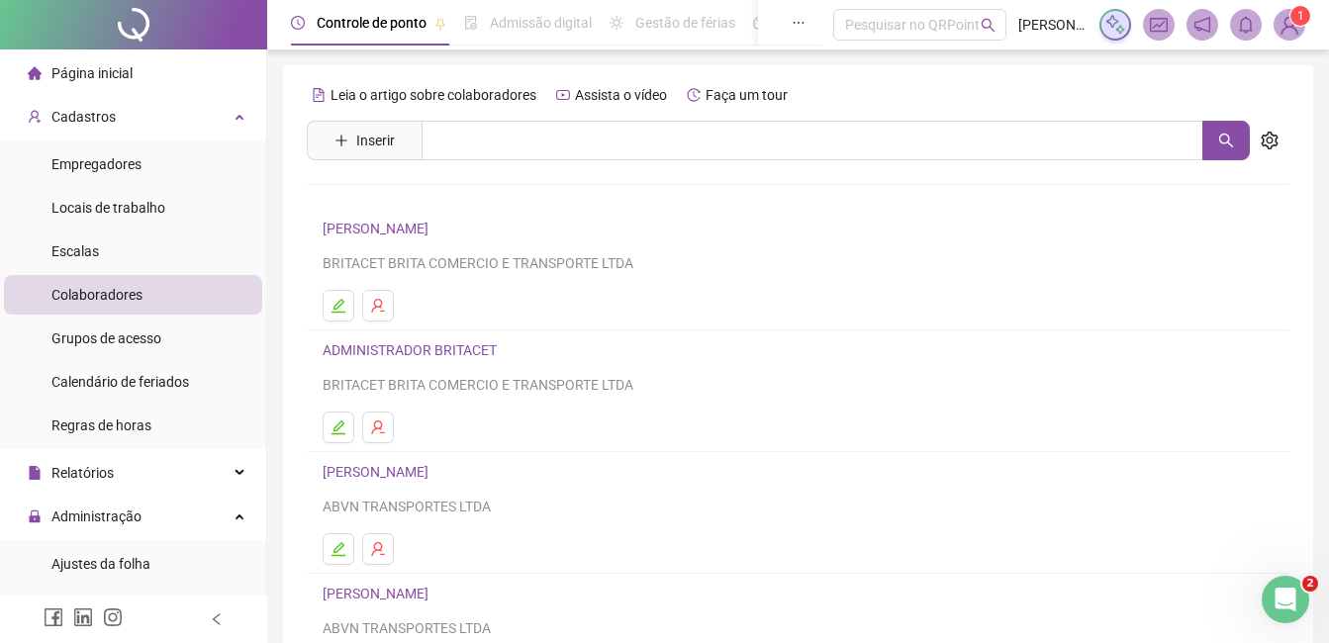
click at [374, 224] on link "[PERSON_NAME]" at bounding box center [379, 229] width 112 height 16
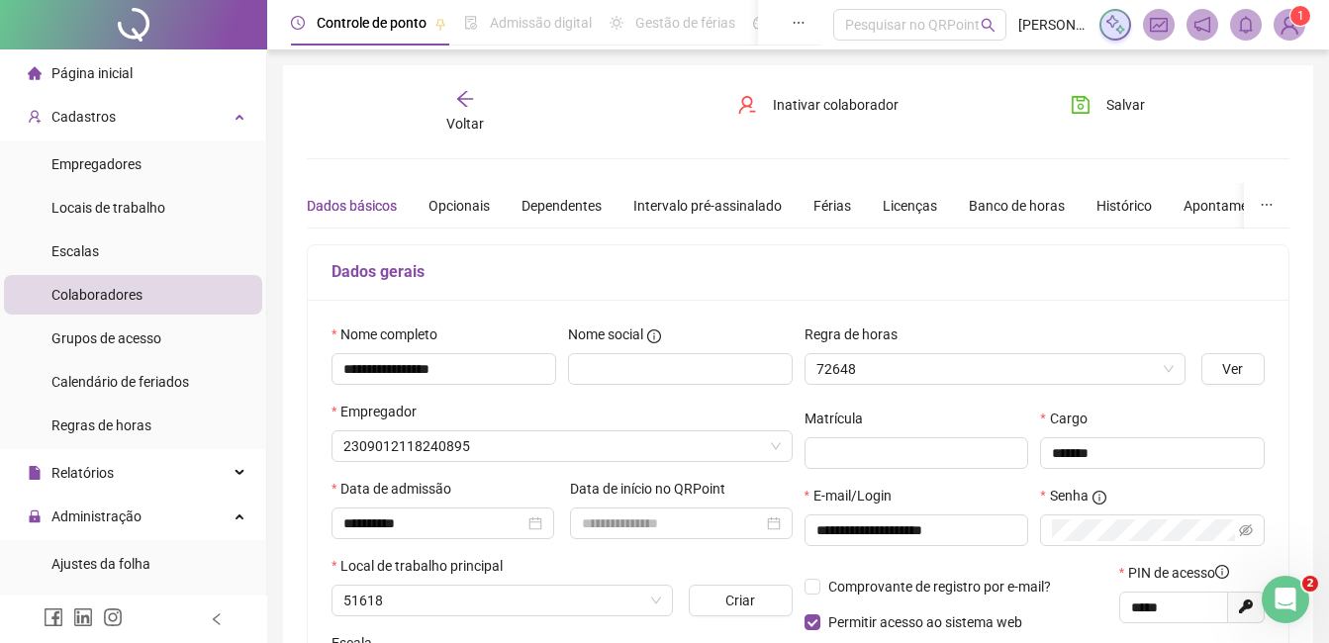
type input "**********"
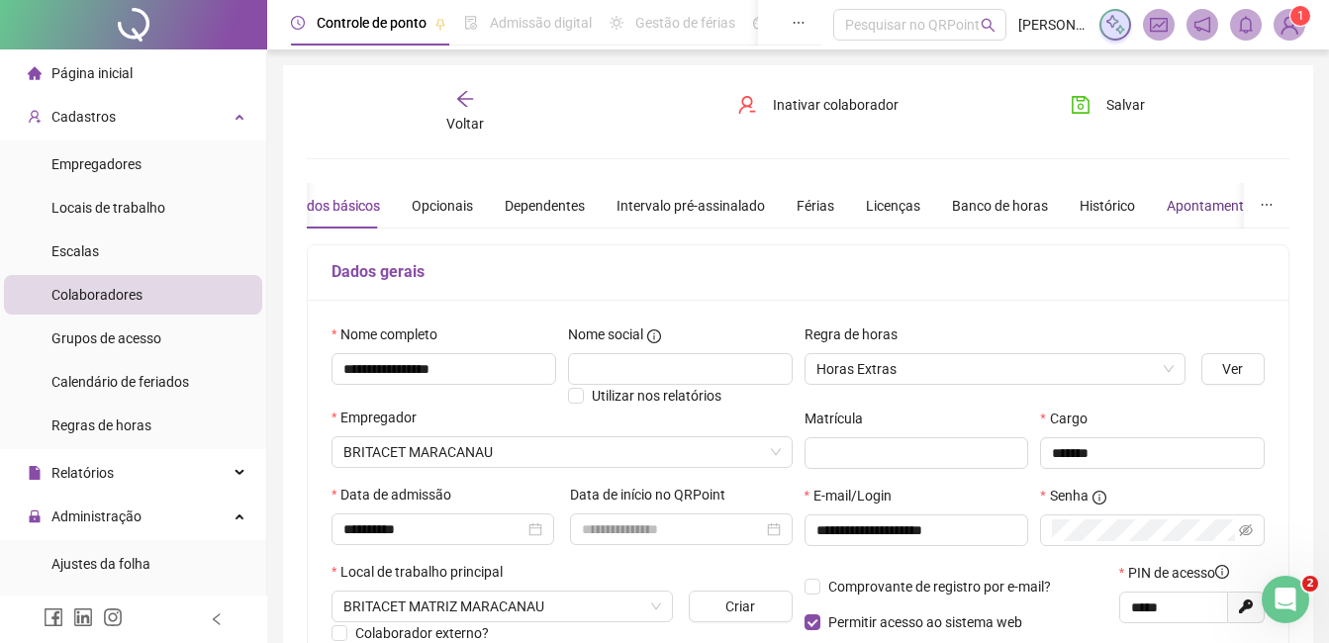
click at [1193, 212] on div "Apontamentos" at bounding box center [1213, 206] width 92 height 22
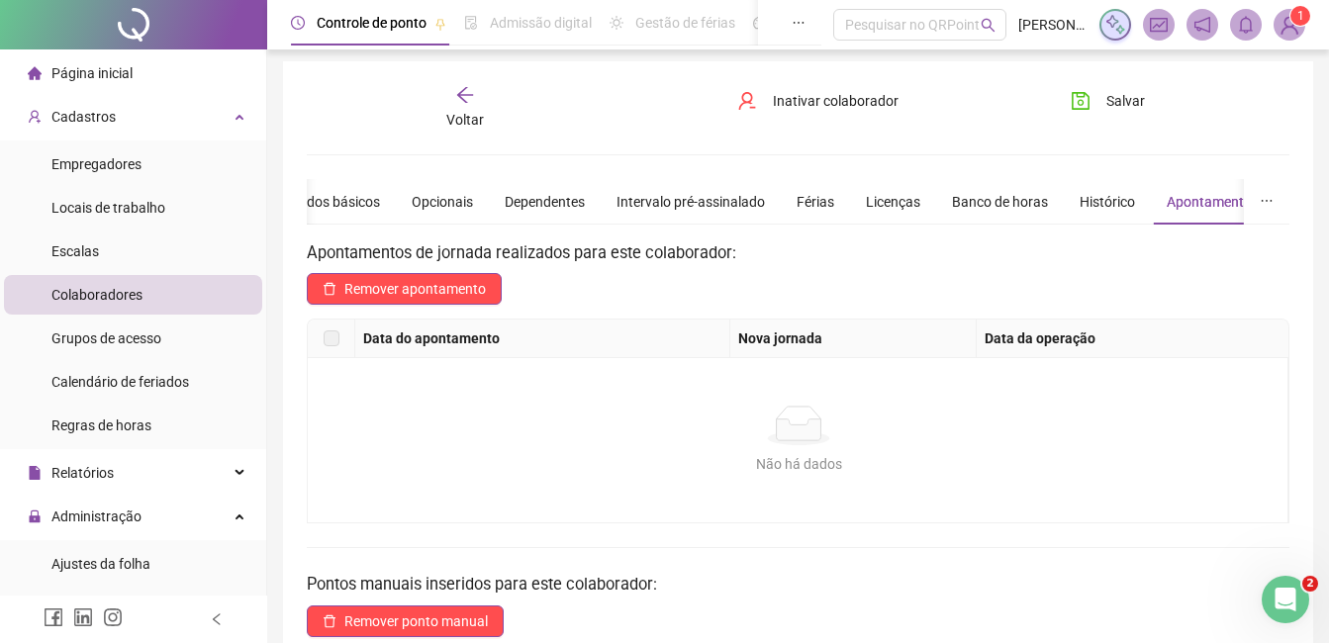
scroll to position [5, 0]
click at [461, 97] on icon "arrow-left" at bounding box center [465, 94] width 16 height 16
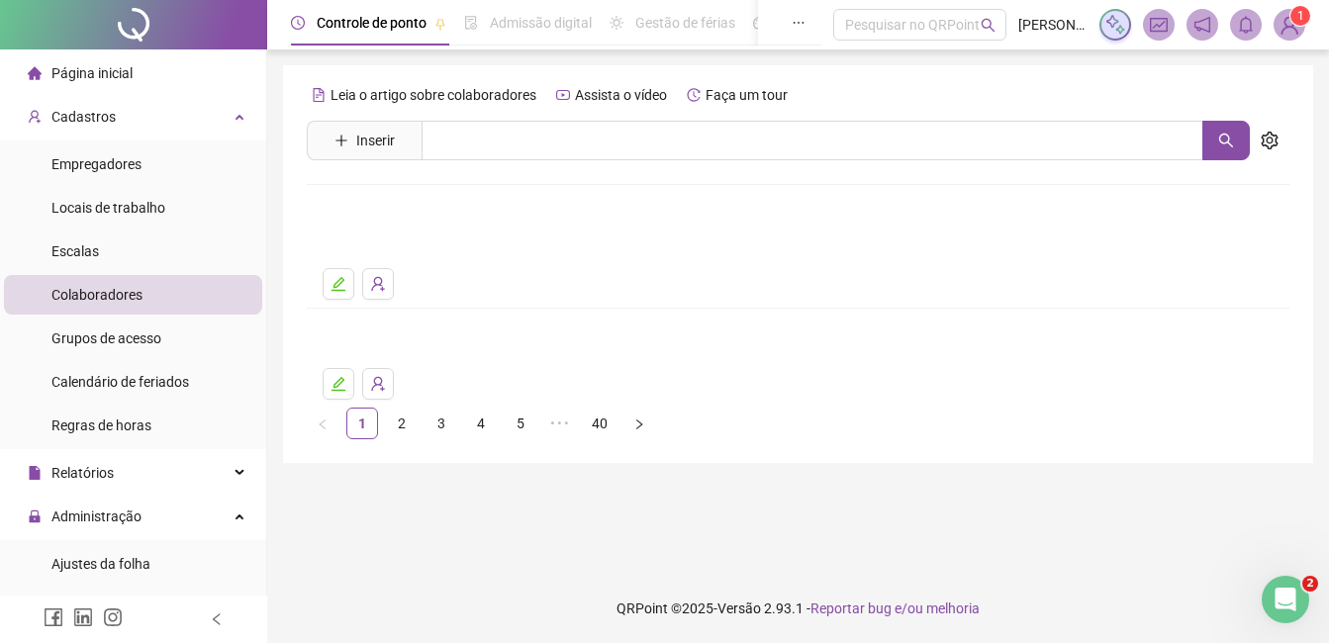
scroll to position [0, 0]
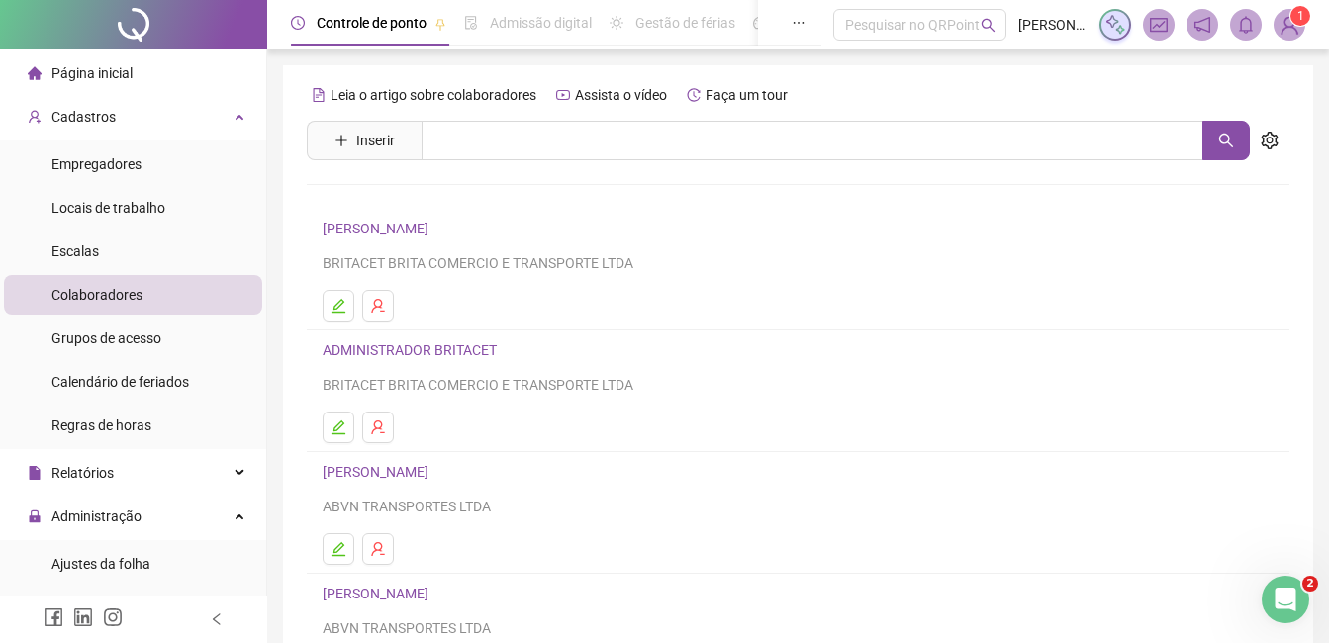
click at [409, 467] on link "[PERSON_NAME]" at bounding box center [379, 472] width 112 height 16
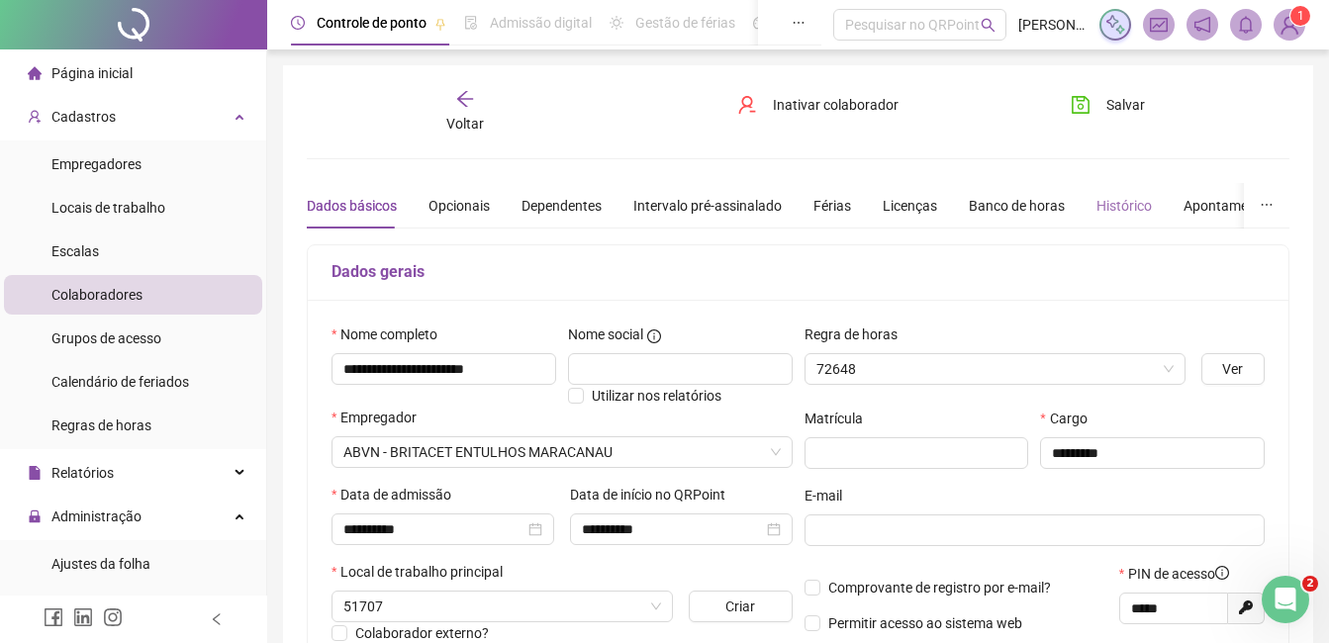
type input "**********"
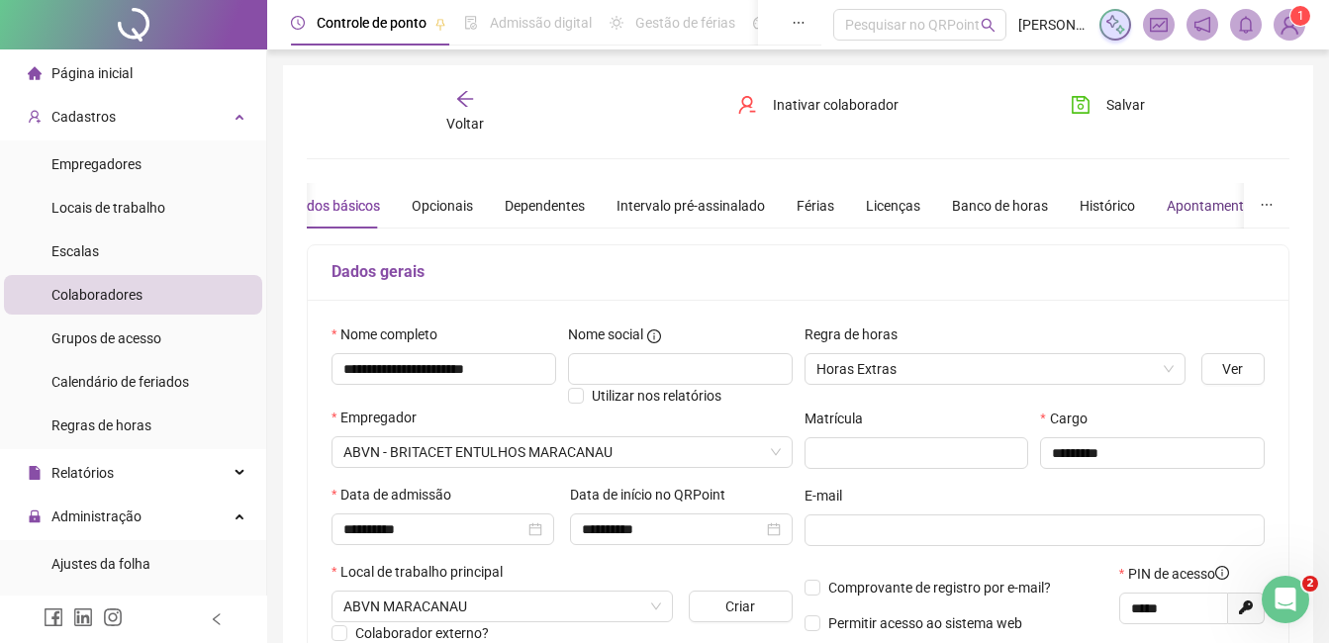
click at [1196, 211] on div "Apontamentos" at bounding box center [1213, 206] width 92 height 22
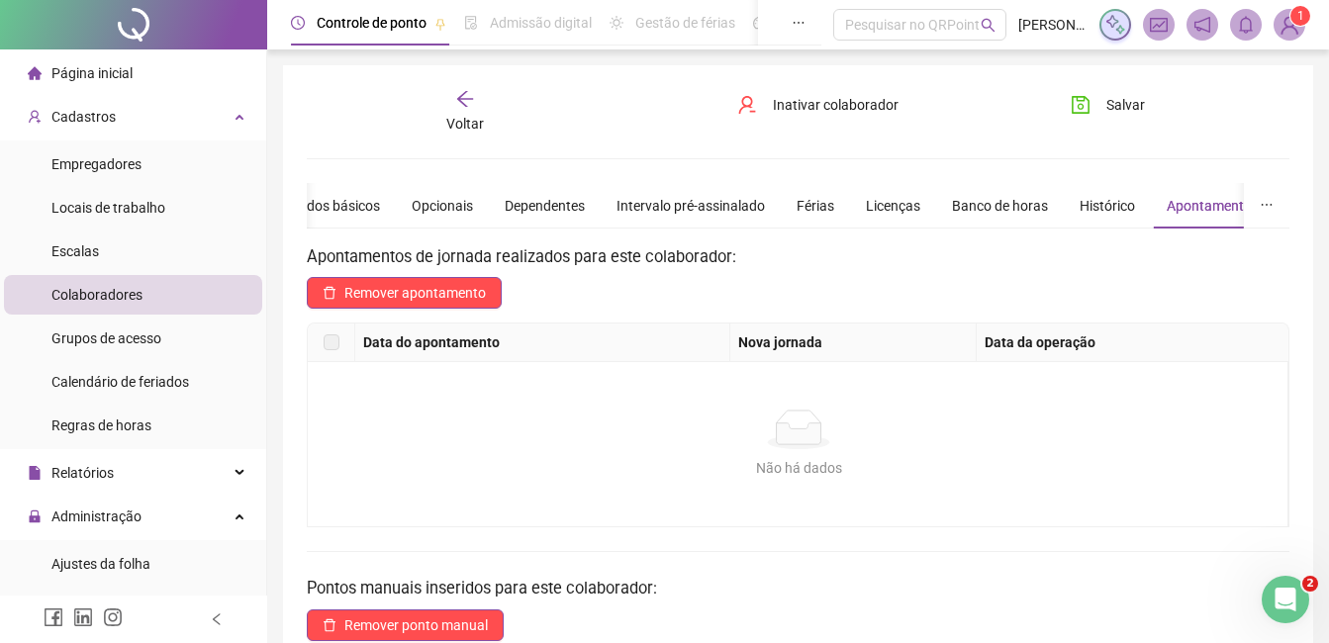
click at [452, 101] on div "Voltar" at bounding box center [465, 112] width 150 height 46
